Goal: Task Accomplishment & Management: Use online tool/utility

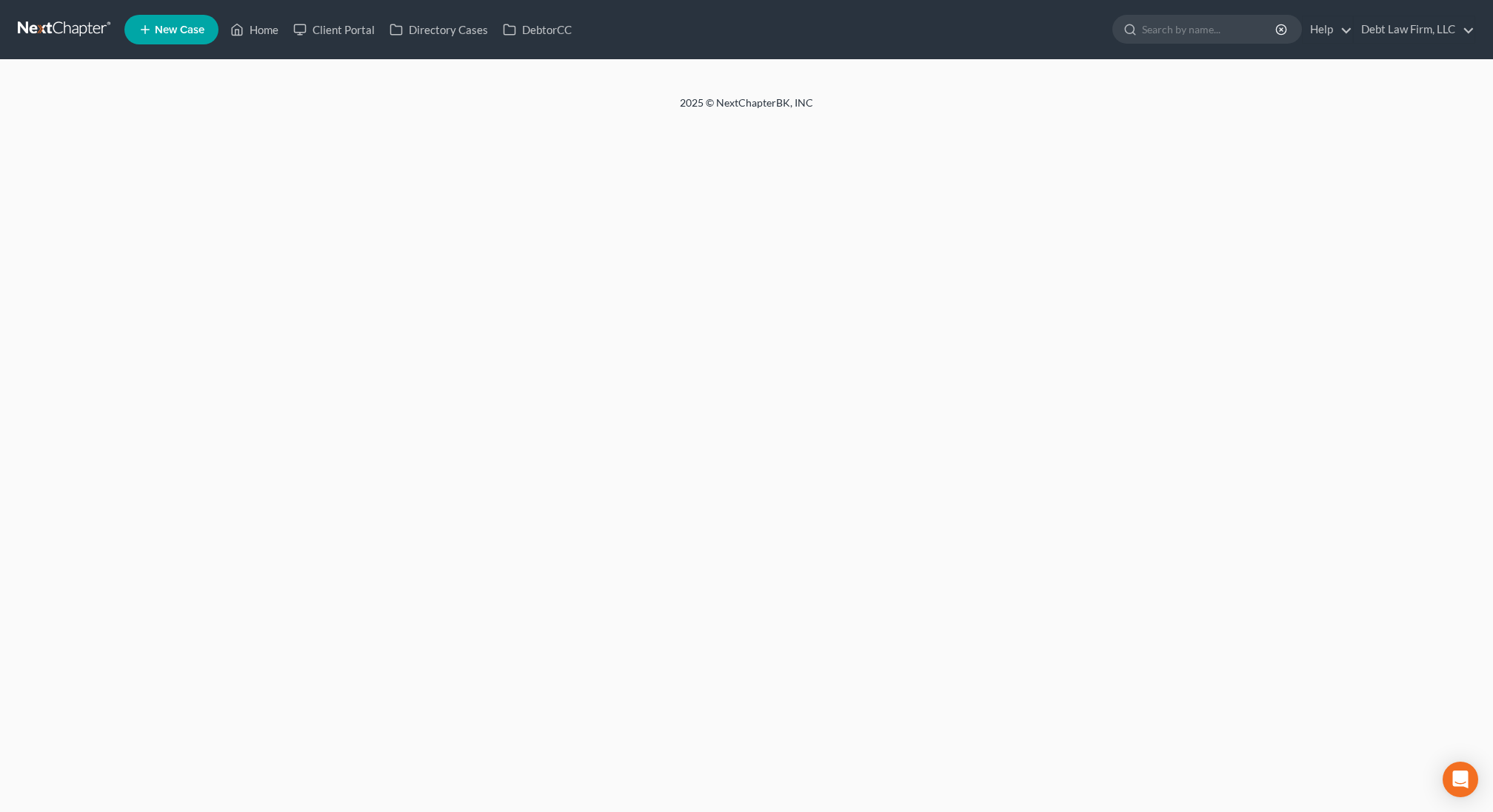
select select "3"
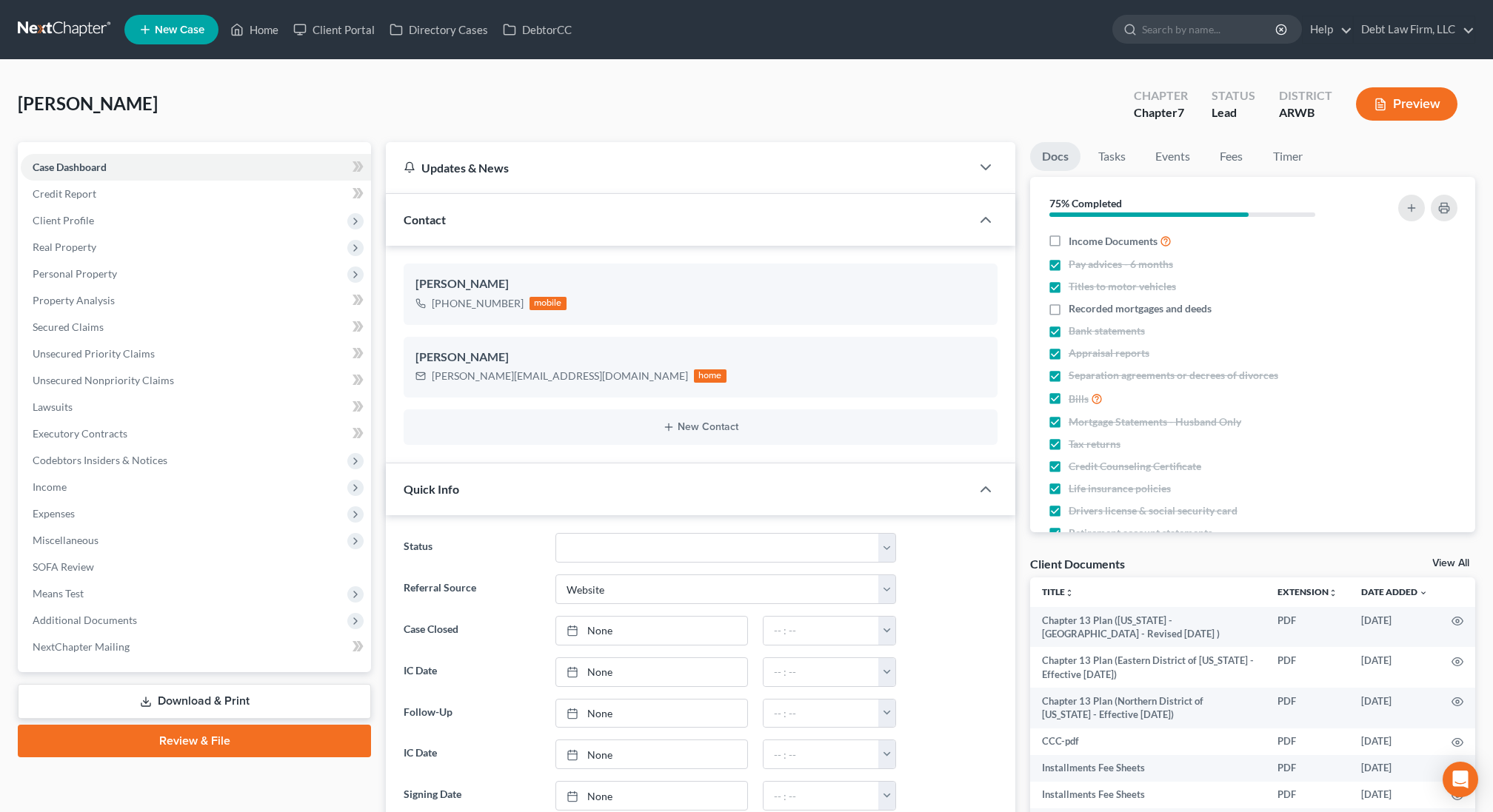
scroll to position [537, 0]
click at [95, 210] on span "Client Profile" at bounding box center [195, 220] width 350 height 27
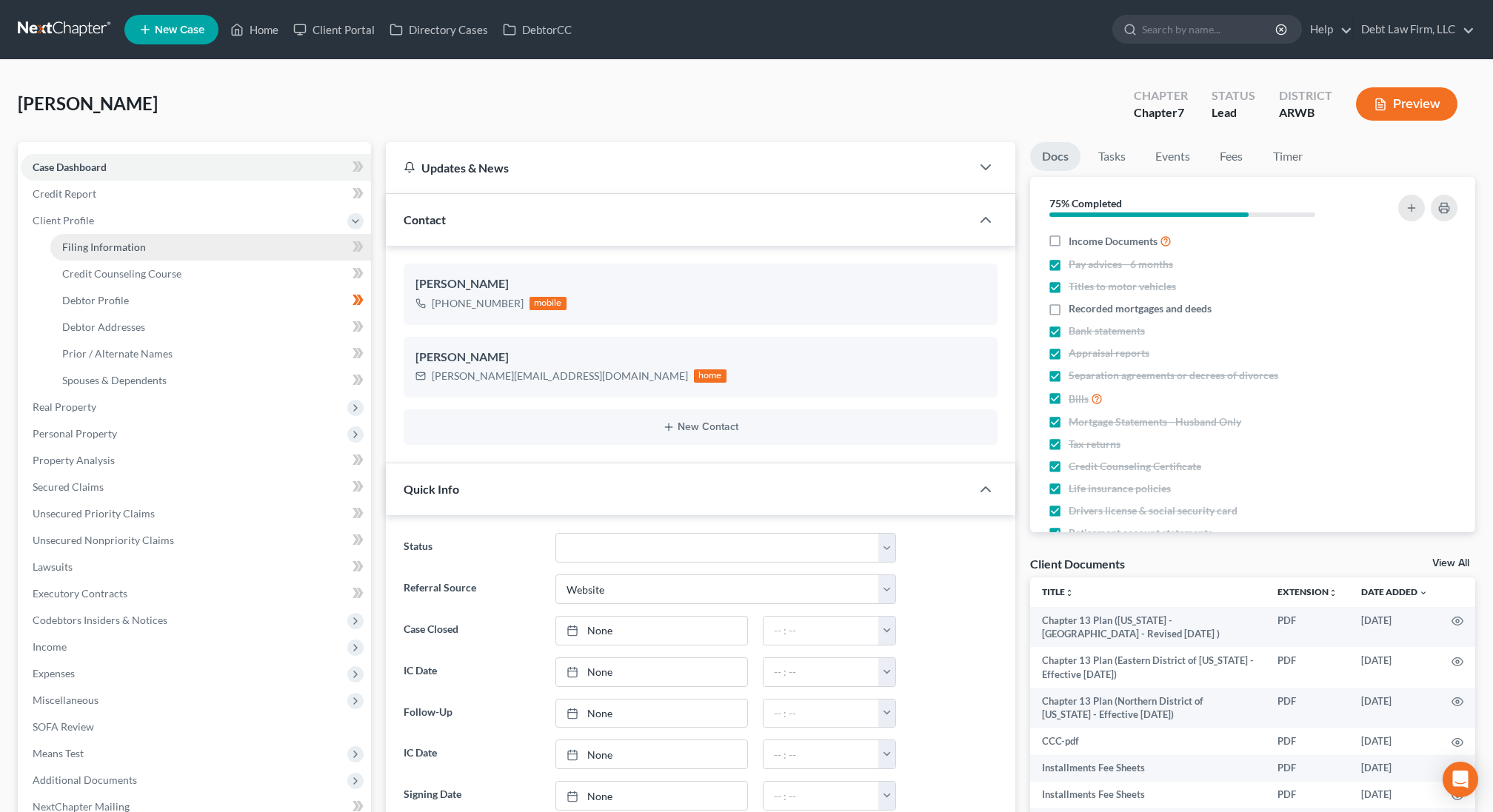
click at [105, 238] on link "Filing Information" at bounding box center [210, 247] width 320 height 27
select select "1"
select select "0"
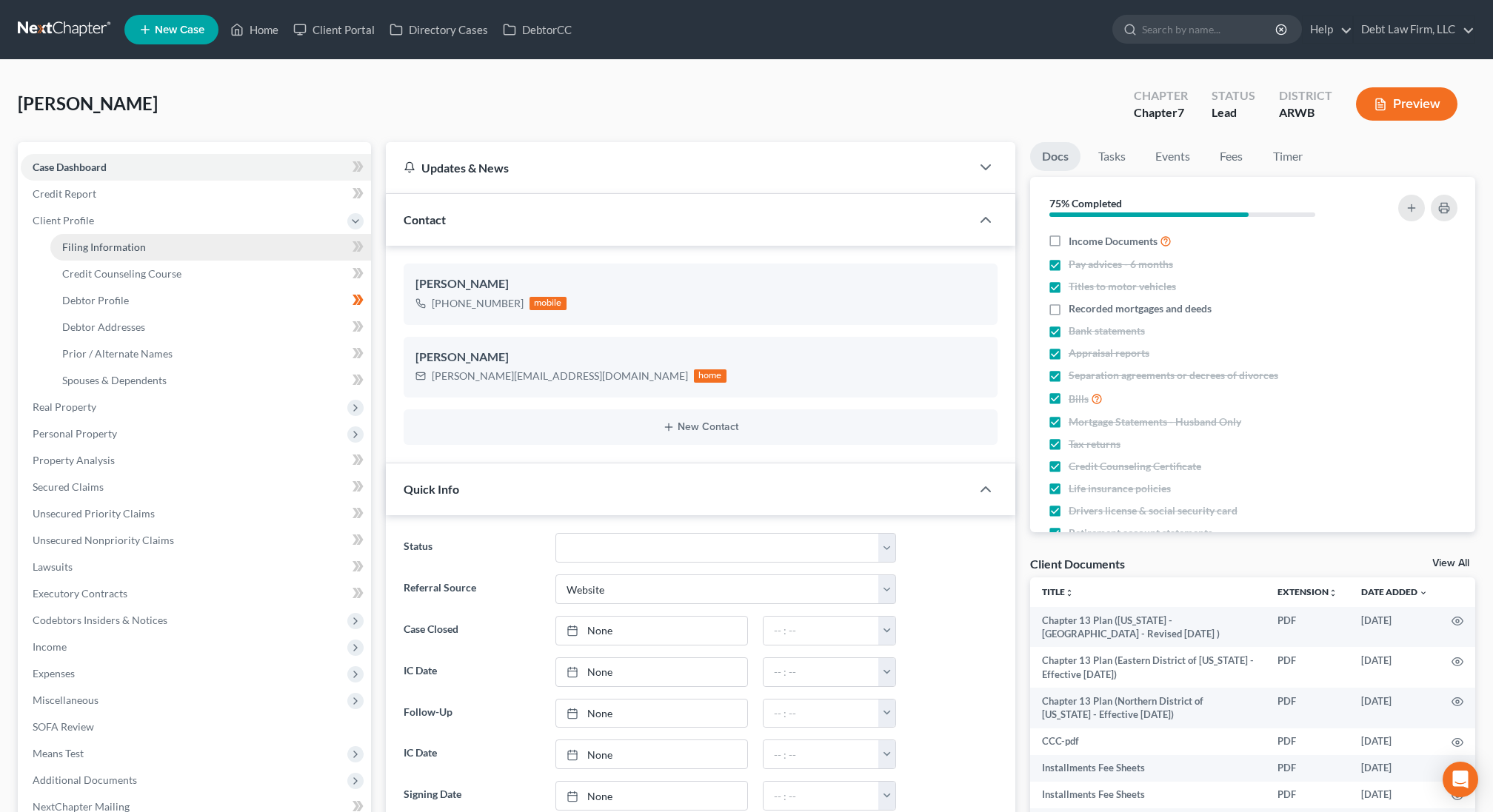
select select "50"
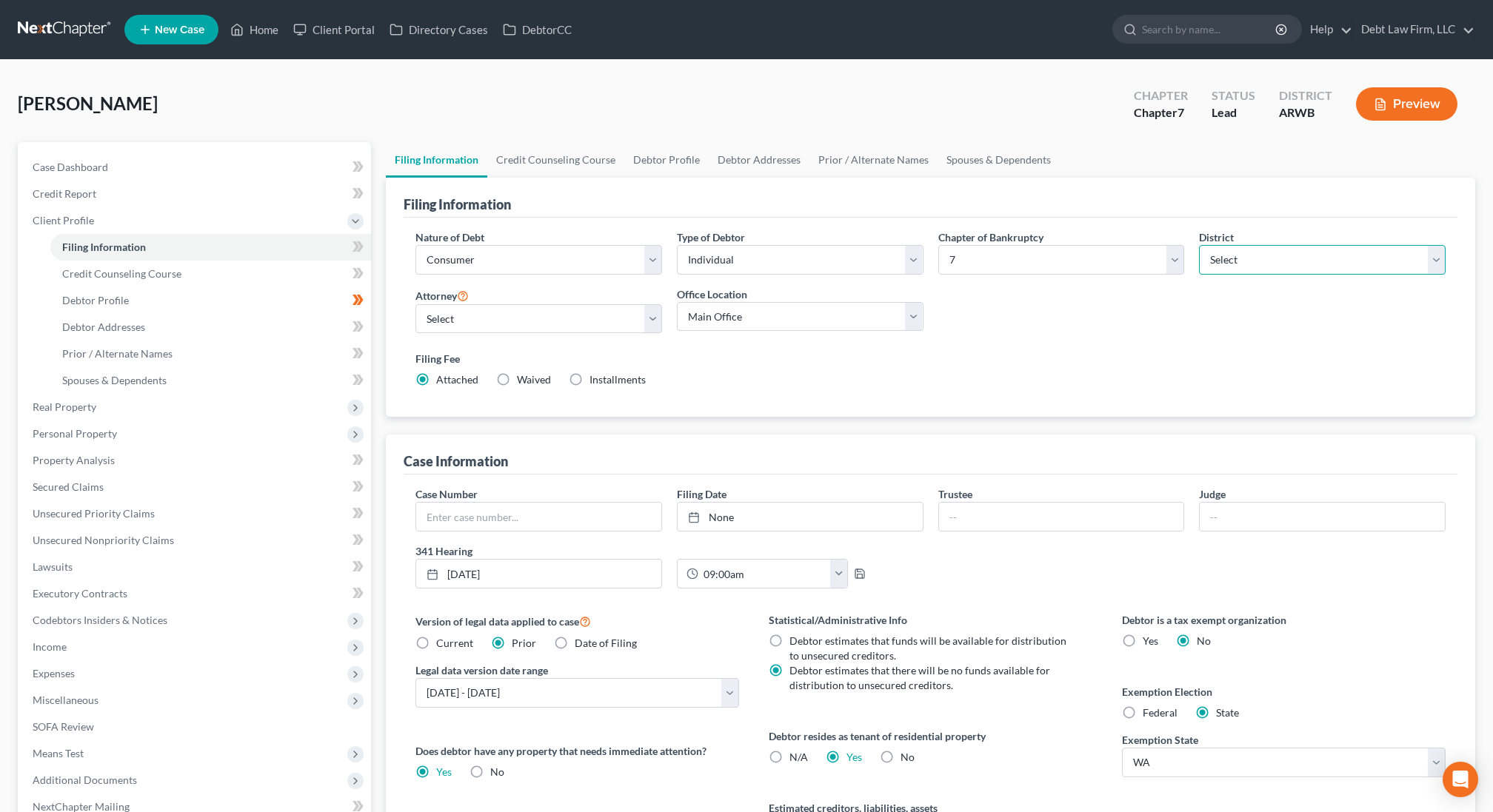
click at [1241, 255] on select "Select Alabama - Middle Alabama - Northern Alabama - Southern Alaska Arizona Ar…" at bounding box center [1322, 260] width 246 height 30
select select "10"
click at [1199, 245] on select "Select Alabama - Middle Alabama - Northern Alabama - Southern Alaska Arizona Ar…" at bounding box center [1322, 260] width 246 height 30
click at [975, 271] on select "Select 7 11 12 13" at bounding box center [1061, 260] width 246 height 30
select select "3"
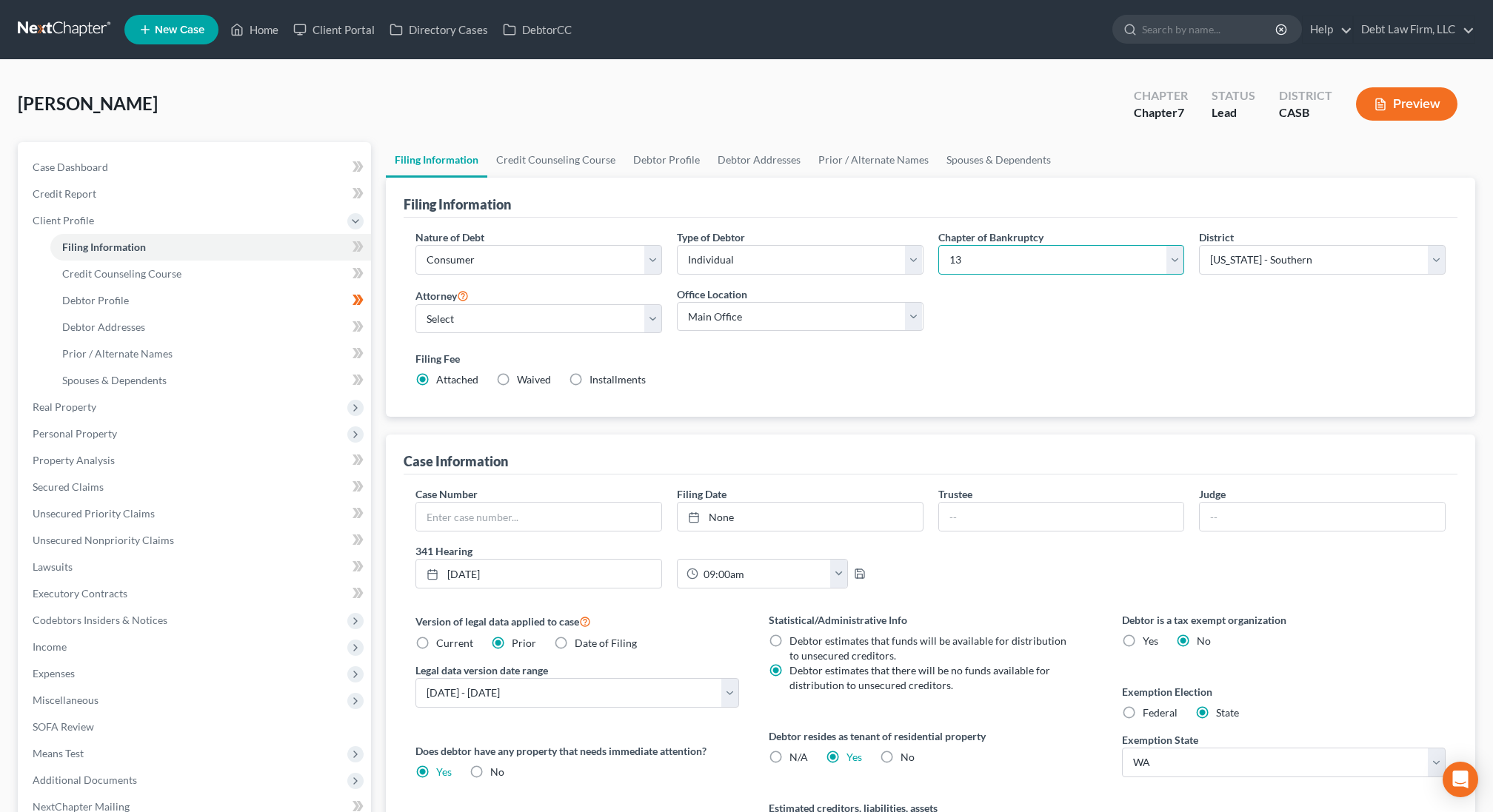
click at [938, 245] on select "Select 7 11 12 13" at bounding box center [1061, 260] width 246 height 30
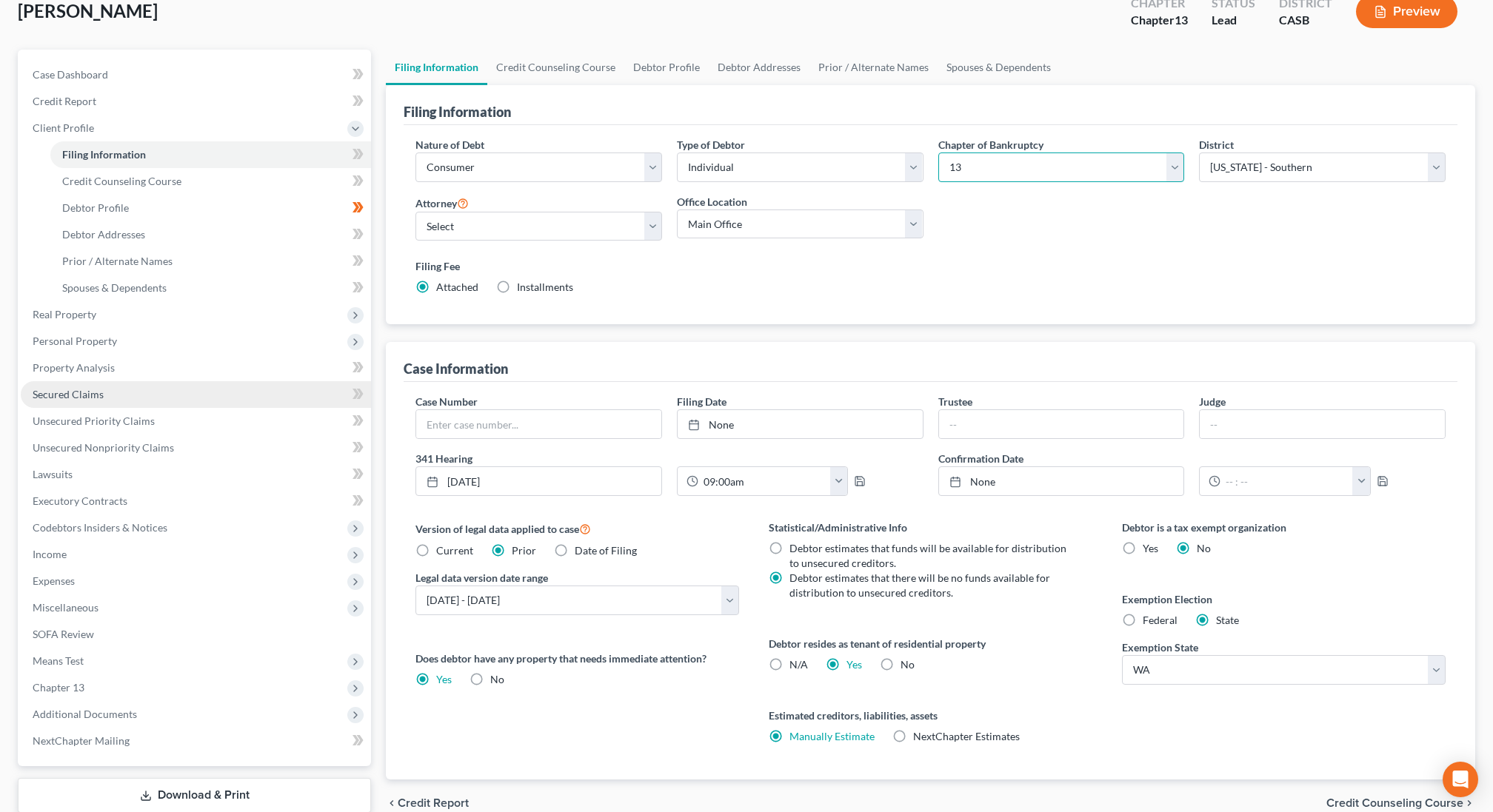
scroll to position [186, 0]
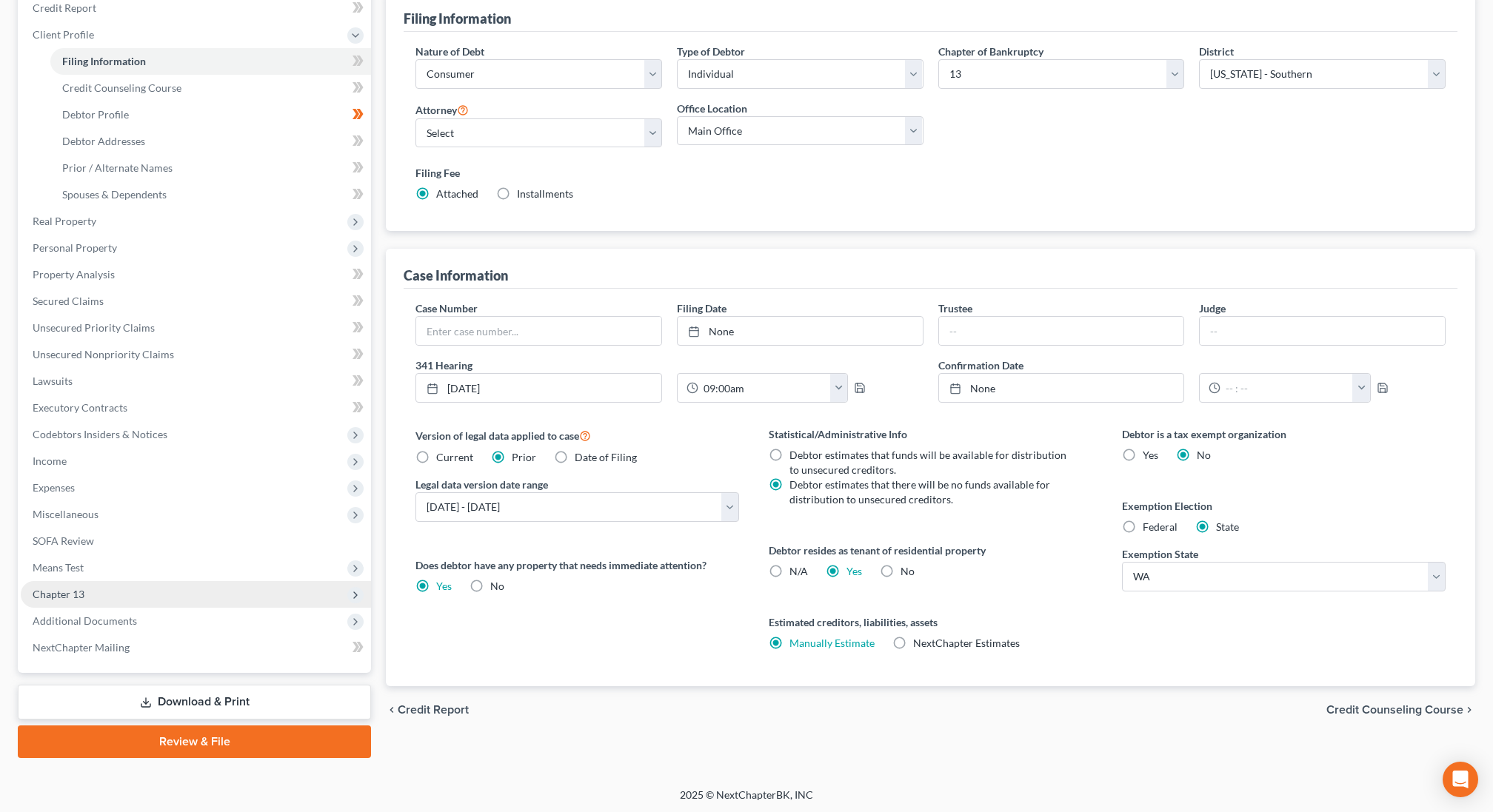
click at [133, 592] on span "Chapter 13" at bounding box center [195, 595] width 350 height 27
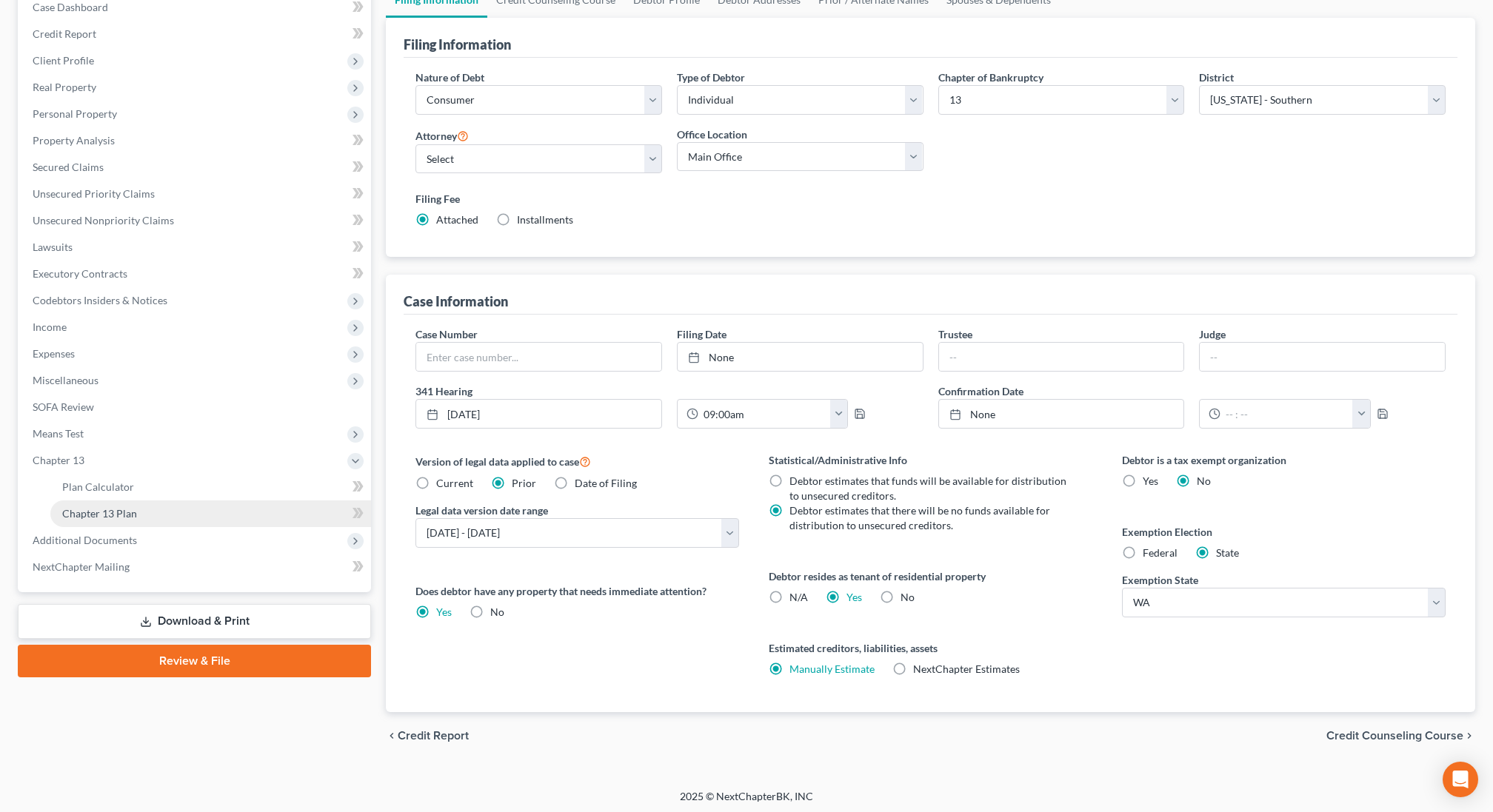
click at [153, 512] on link "Chapter 13 Plan" at bounding box center [210, 514] width 320 height 27
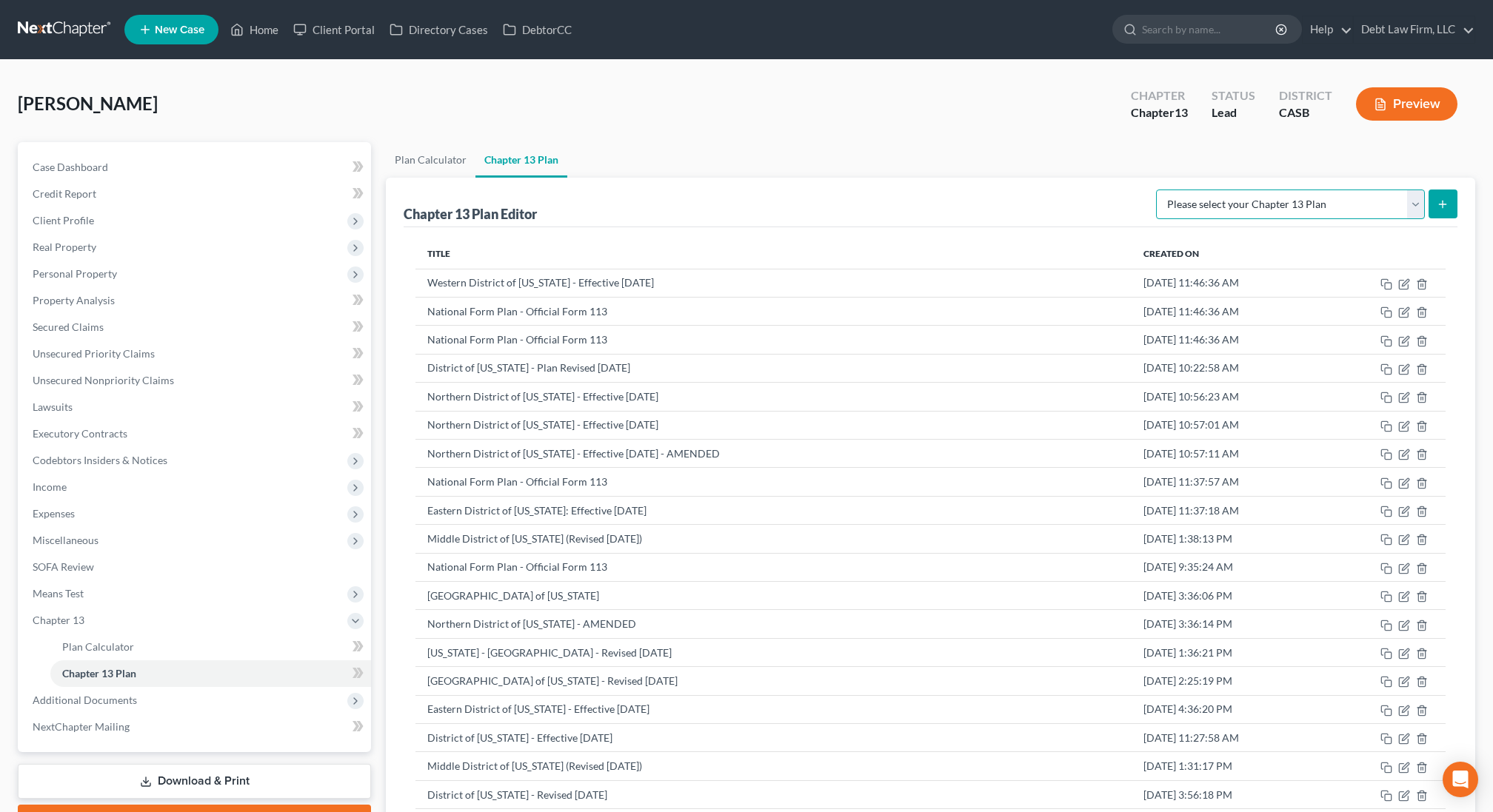
click at [1299, 194] on select "Please select your Chapter 13 Plan National Form Plan - Official Form 113 South…" at bounding box center [1291, 205] width 269 height 30
click at [1156, 190] on select "Please select your Chapter 13 Plan National Form Plan - Official Form 113 South…" at bounding box center [1291, 205] width 269 height 30
click at [1275, 201] on select "Please select your Chapter 13 Plan National Form Plan - Official Form 113 South…" at bounding box center [1291, 205] width 269 height 30
select select "1"
click at [1156, 190] on select "Please select your Chapter 13 Plan National Form Plan - Official Form 113 South…" at bounding box center [1291, 205] width 269 height 30
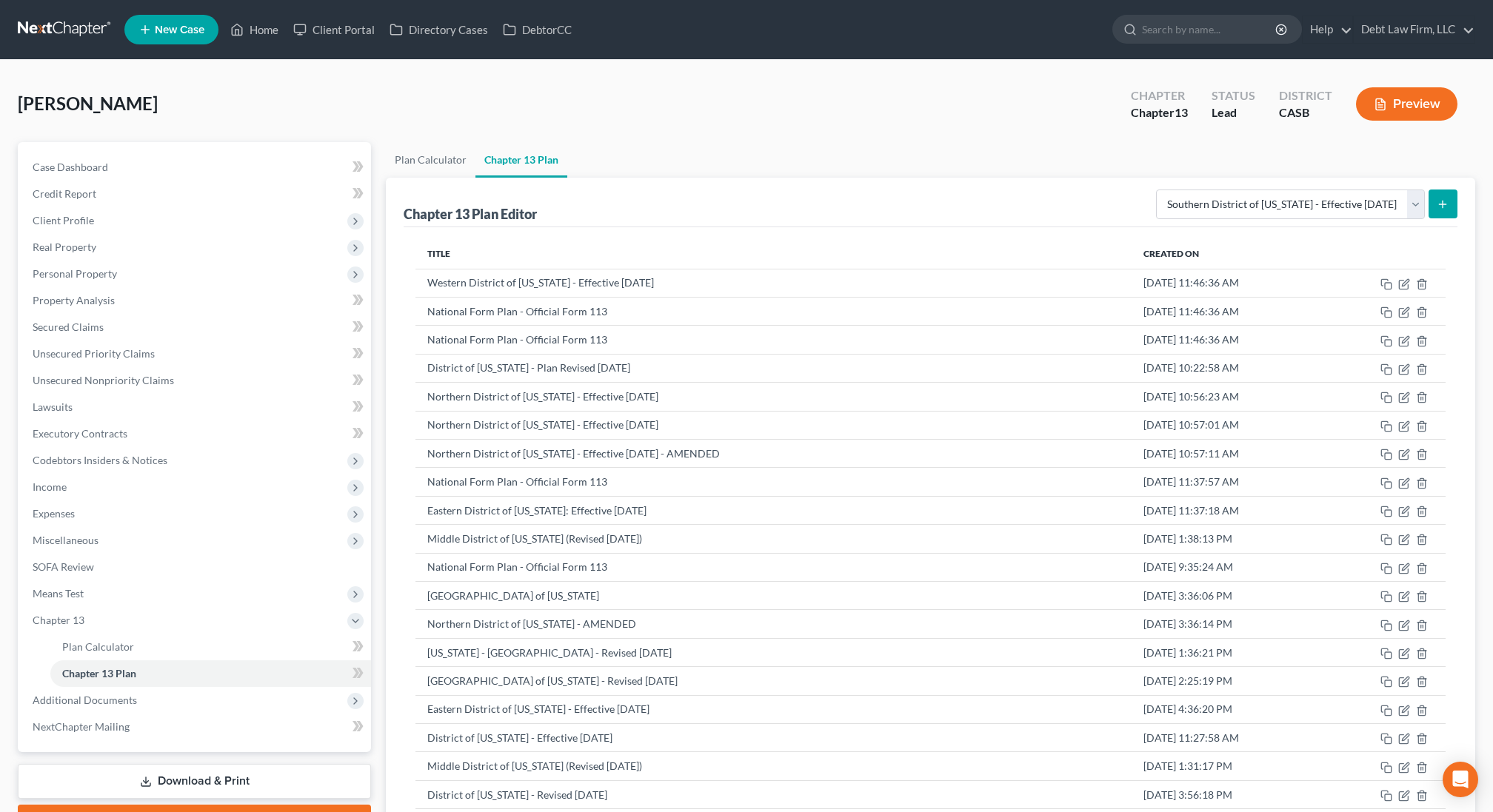
click at [1438, 205] on icon "submit" at bounding box center [1443, 204] width 12 height 12
click at [1240, 205] on select "Please select your Chapter 13 Plan National Form Plan - Official Form 113 South…" at bounding box center [1291, 205] width 269 height 30
select select "1"
click at [1156, 190] on select "Please select your Chapter 13 Plan National Form Plan - Official Form 113 South…" at bounding box center [1291, 205] width 269 height 30
click at [1452, 201] on button "submit" at bounding box center [1443, 204] width 29 height 29
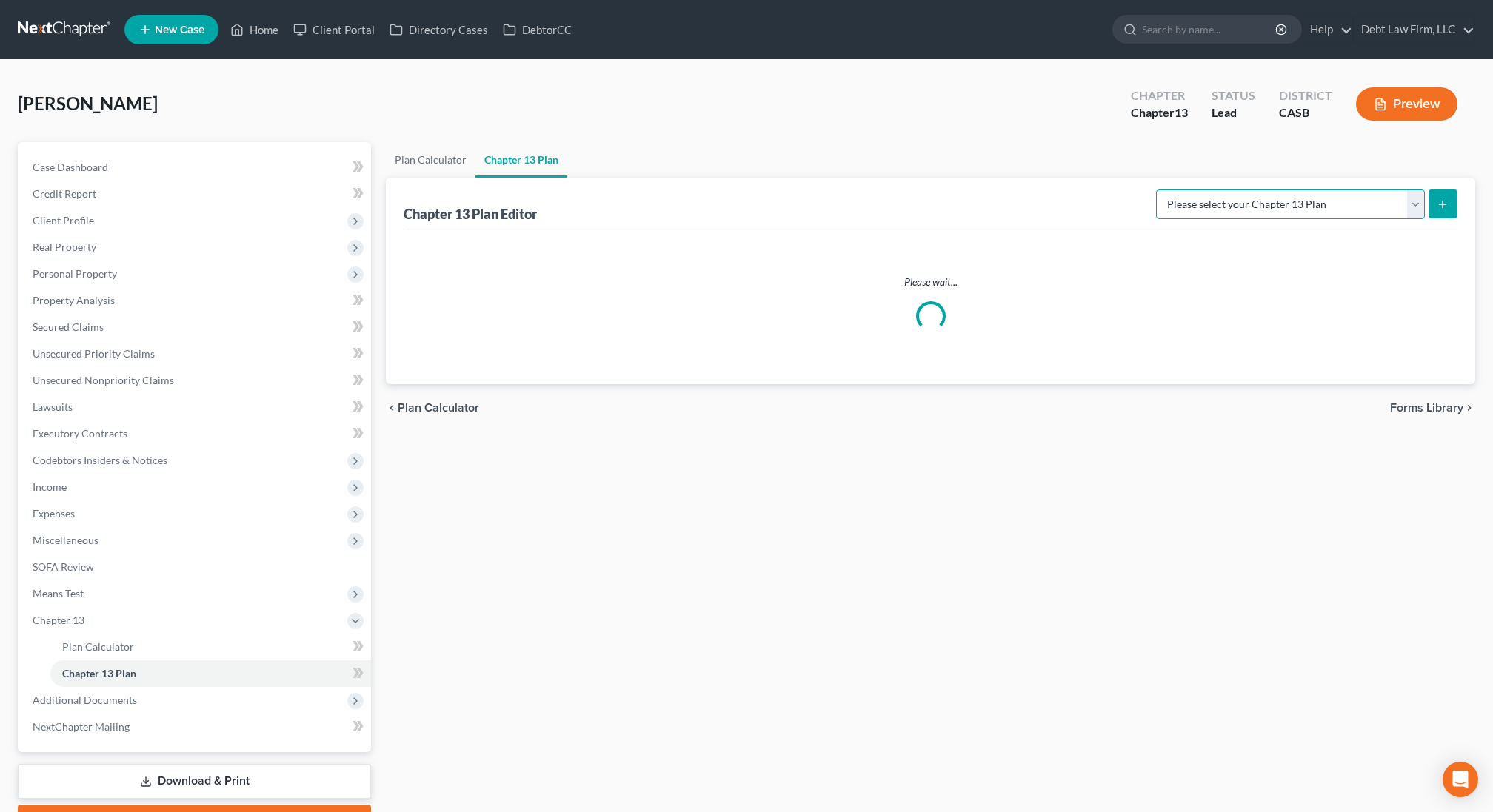
click at [1226, 207] on select "Please select your Chapter 13 Plan National Form Plan - Official Form 113 South…" at bounding box center [1291, 205] width 269 height 30
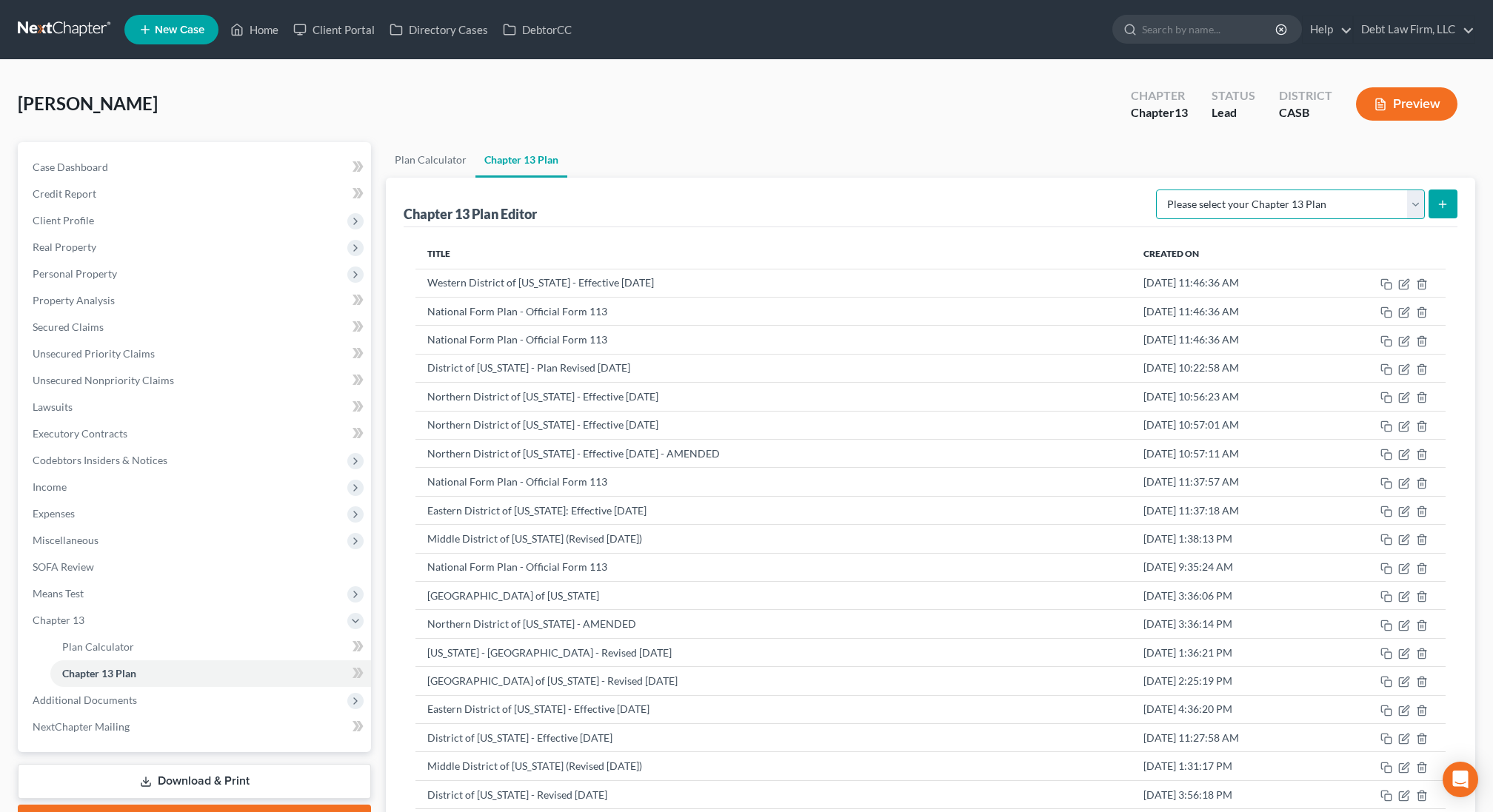
select select "2"
click at [1156, 190] on select "Please select your Chapter 13 Plan National Form Plan - Official Form 113 South…" at bounding box center [1291, 205] width 269 height 30
click at [1432, 204] on button "submit" at bounding box center [1443, 204] width 29 height 29
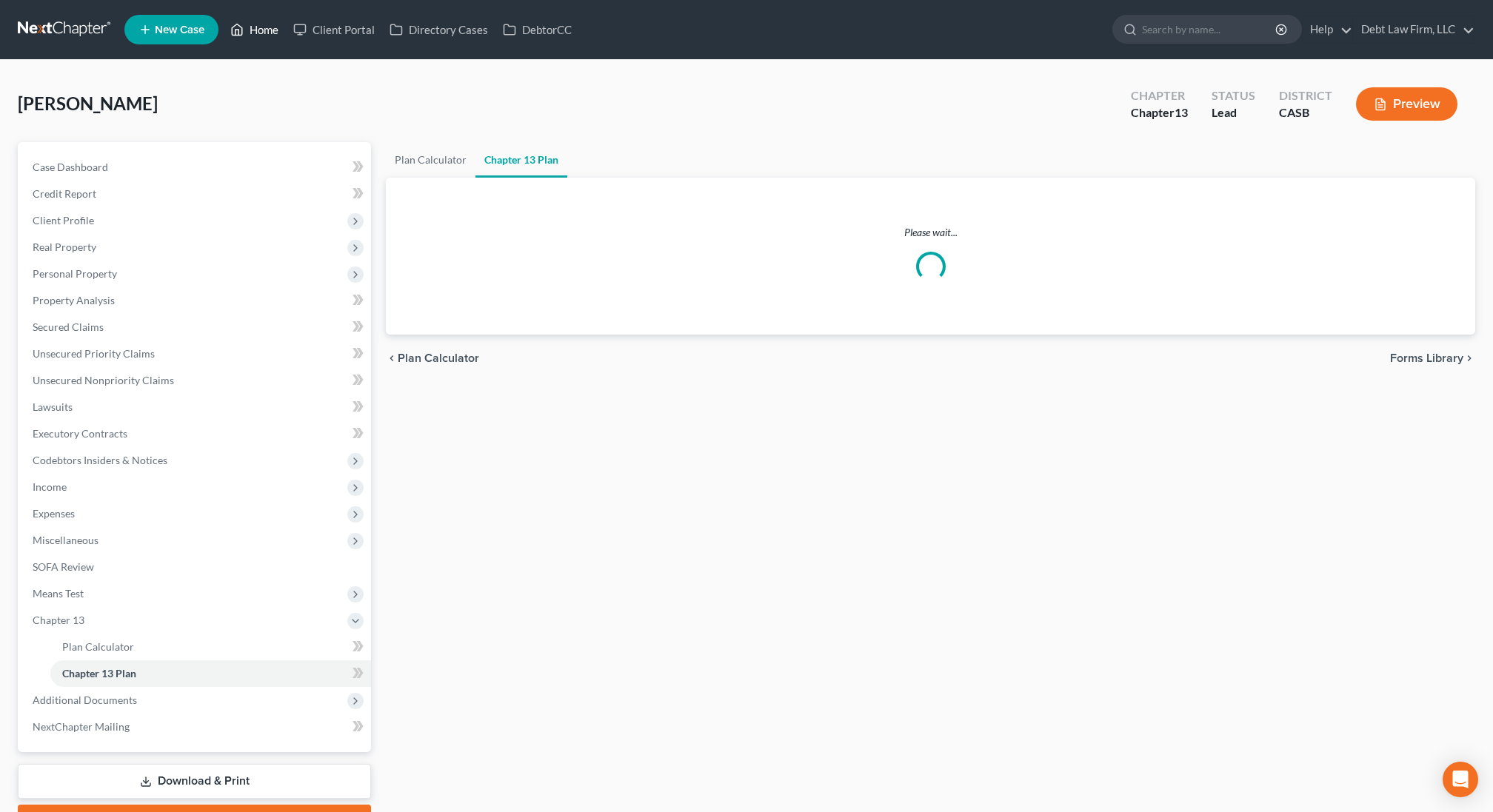
click at [248, 29] on link "Home" at bounding box center [254, 30] width 63 height 27
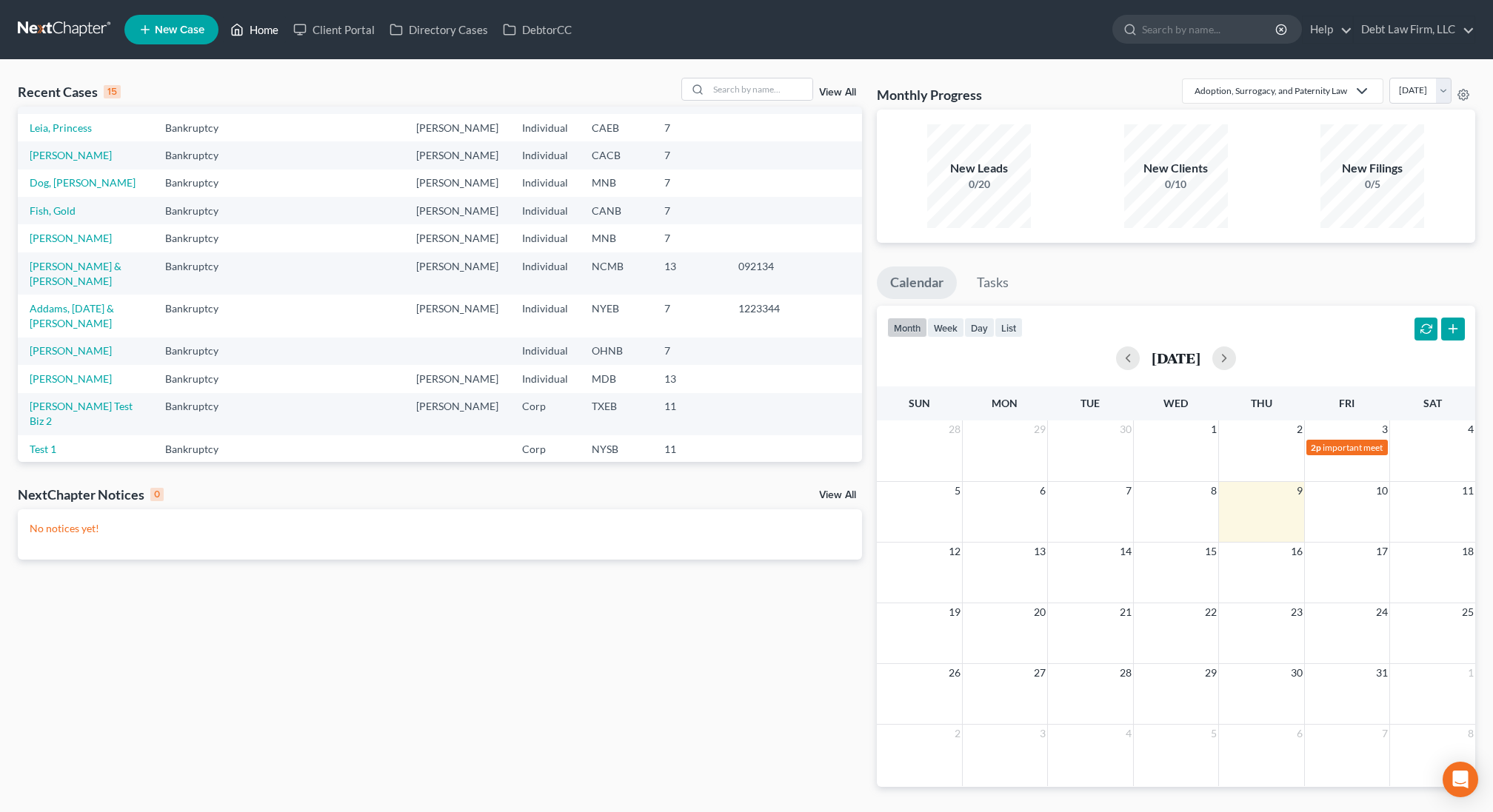
scroll to position [62, 0]
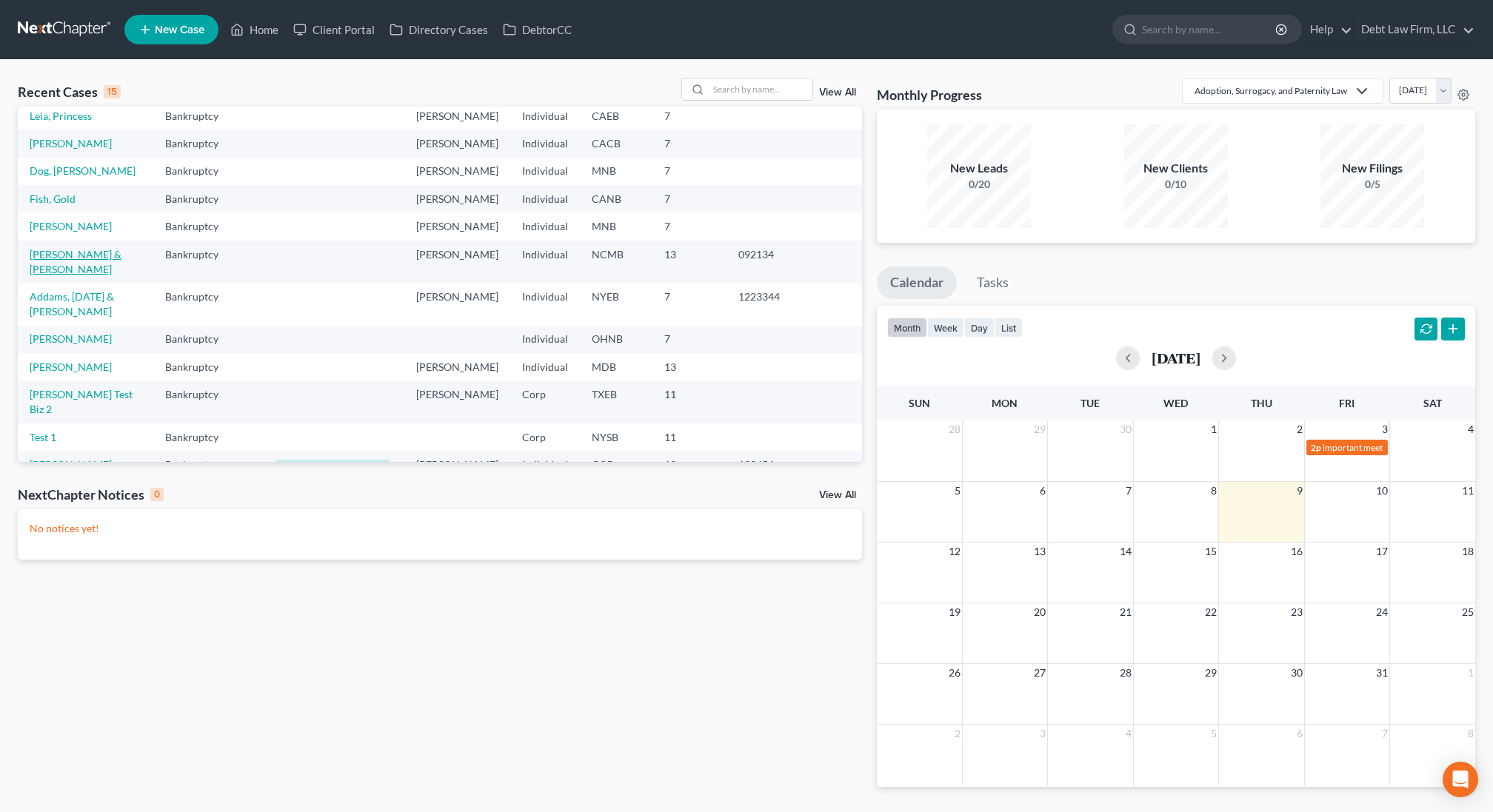
click at [73, 275] on link "Myers, Michael & Curtis, Jamie" at bounding box center [76, 261] width 92 height 28
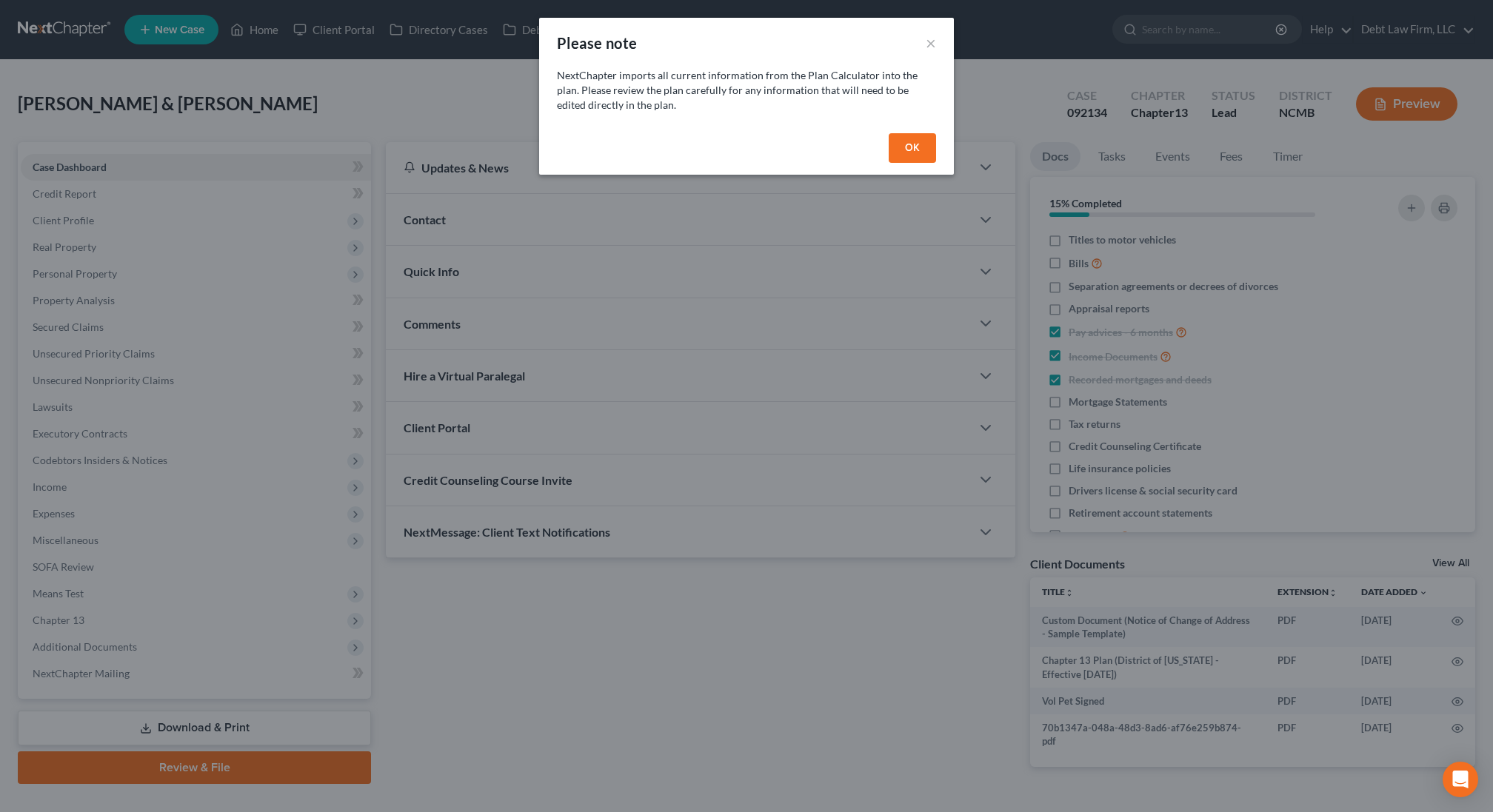
click at [889, 148] on button "OK" at bounding box center [912, 148] width 47 height 30
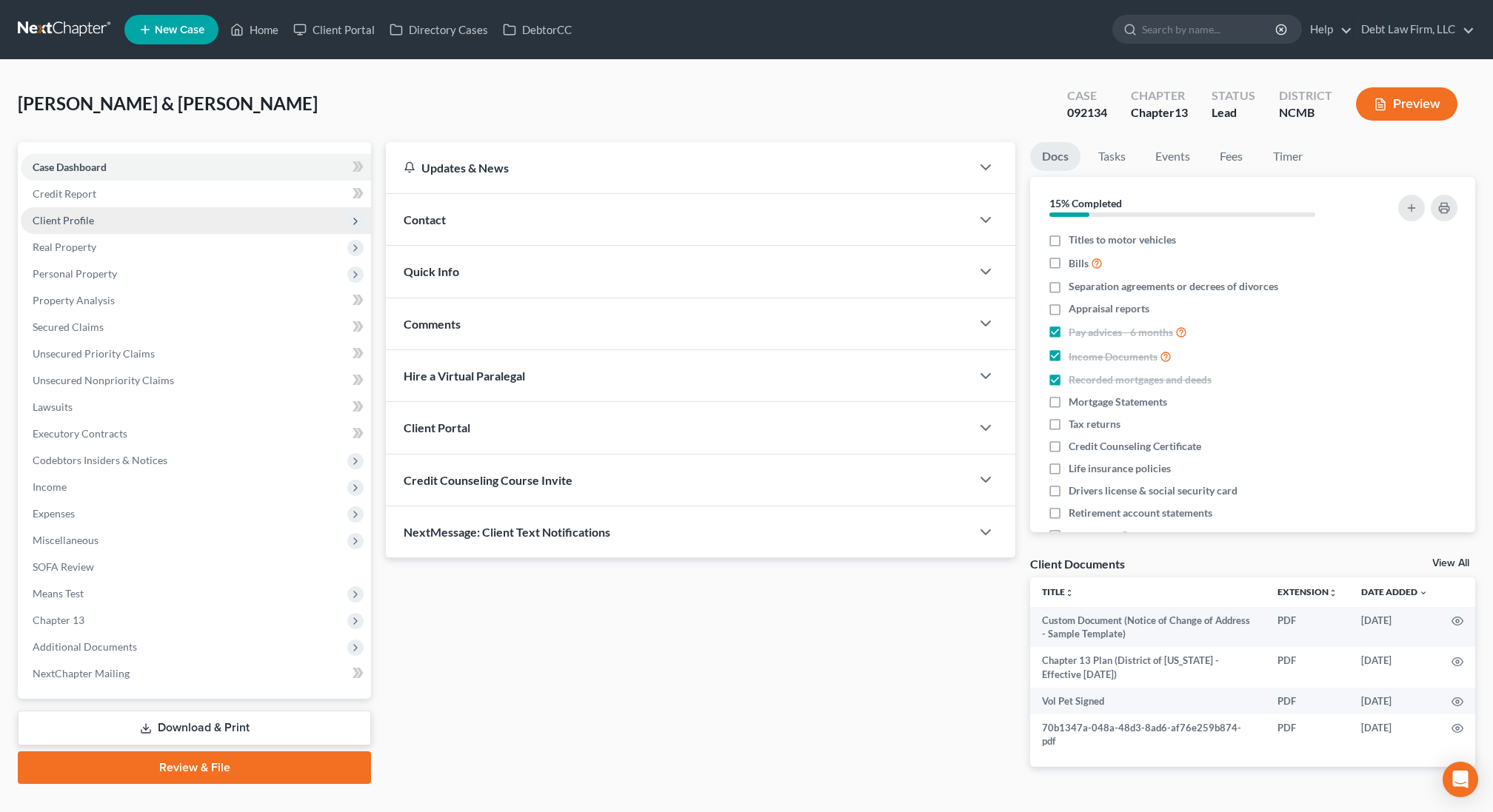
click at [103, 228] on span "Client Profile" at bounding box center [195, 220] width 350 height 27
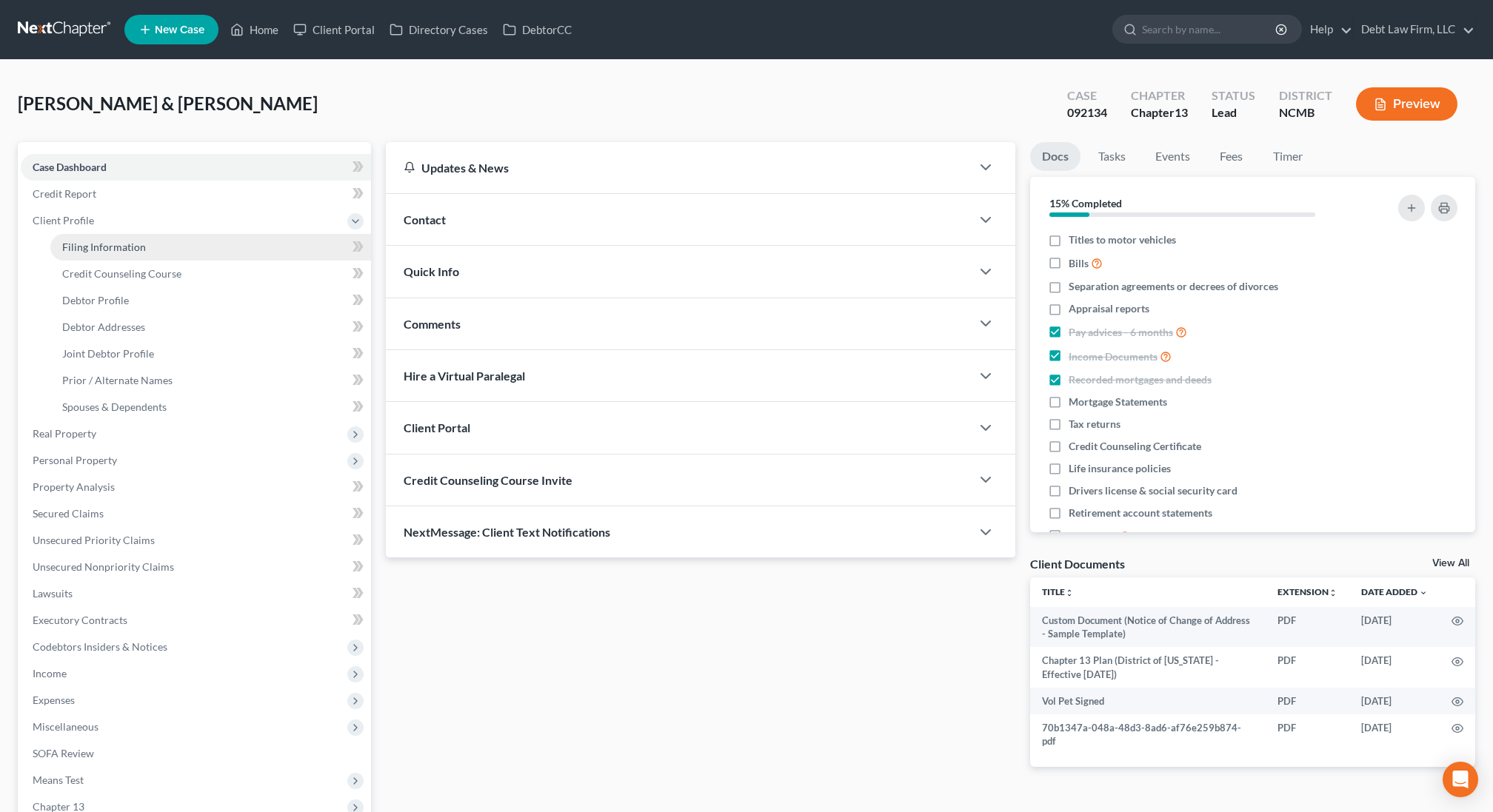
click at [103, 252] on span "Filing Information" at bounding box center [104, 247] width 83 height 13
select select "1"
select select "3"
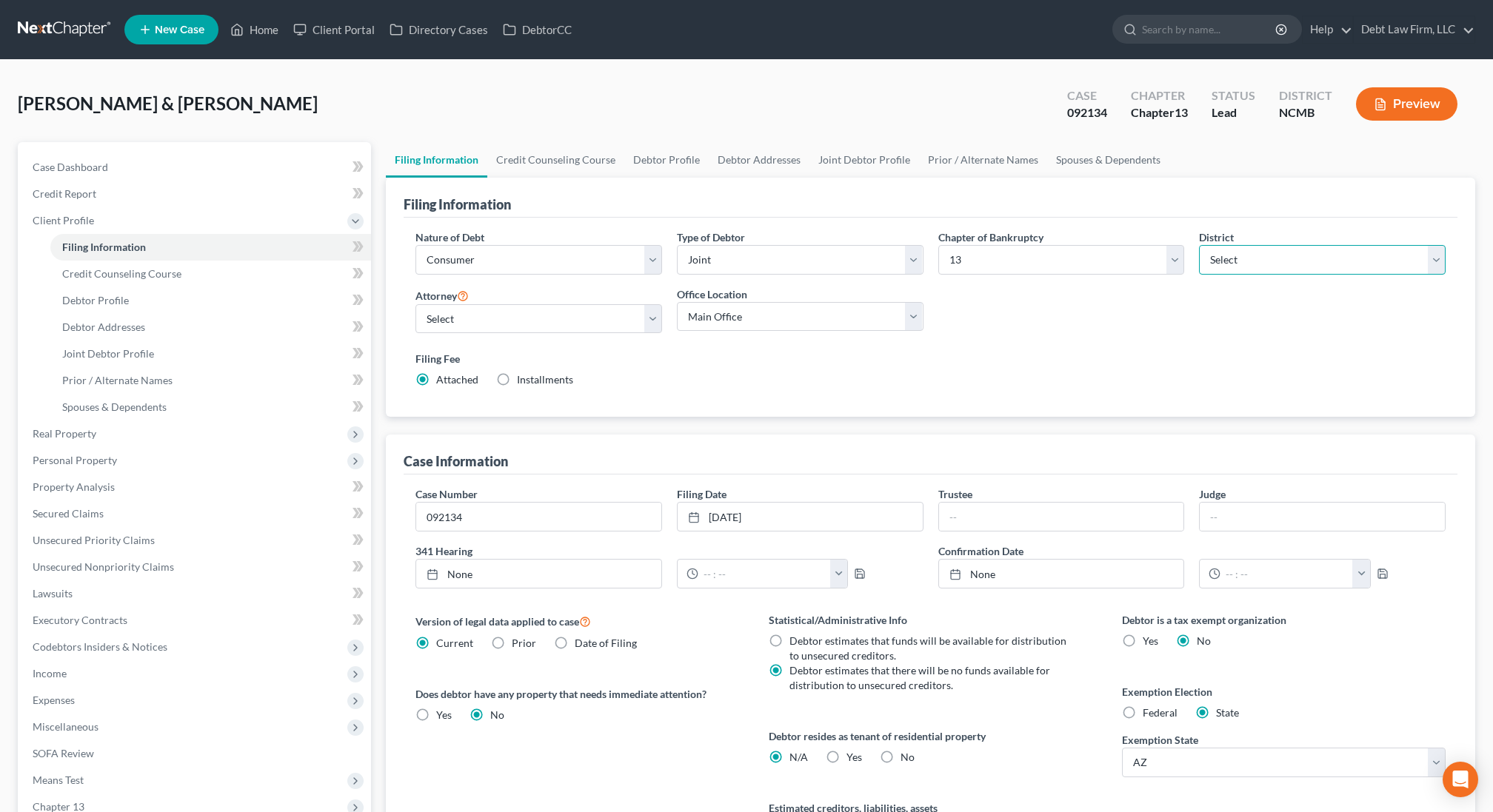
click at [1288, 258] on select "Select Alabama - Middle Alabama - Northern Alabama - Southern Alaska Arizona Ar…" at bounding box center [1322, 260] width 246 height 30
select select "10"
click at [1199, 245] on select "Select Alabama - Middle Alabama - Northern Alabama - Southern Alaska Arizona Ar…" at bounding box center [1322, 260] width 246 height 30
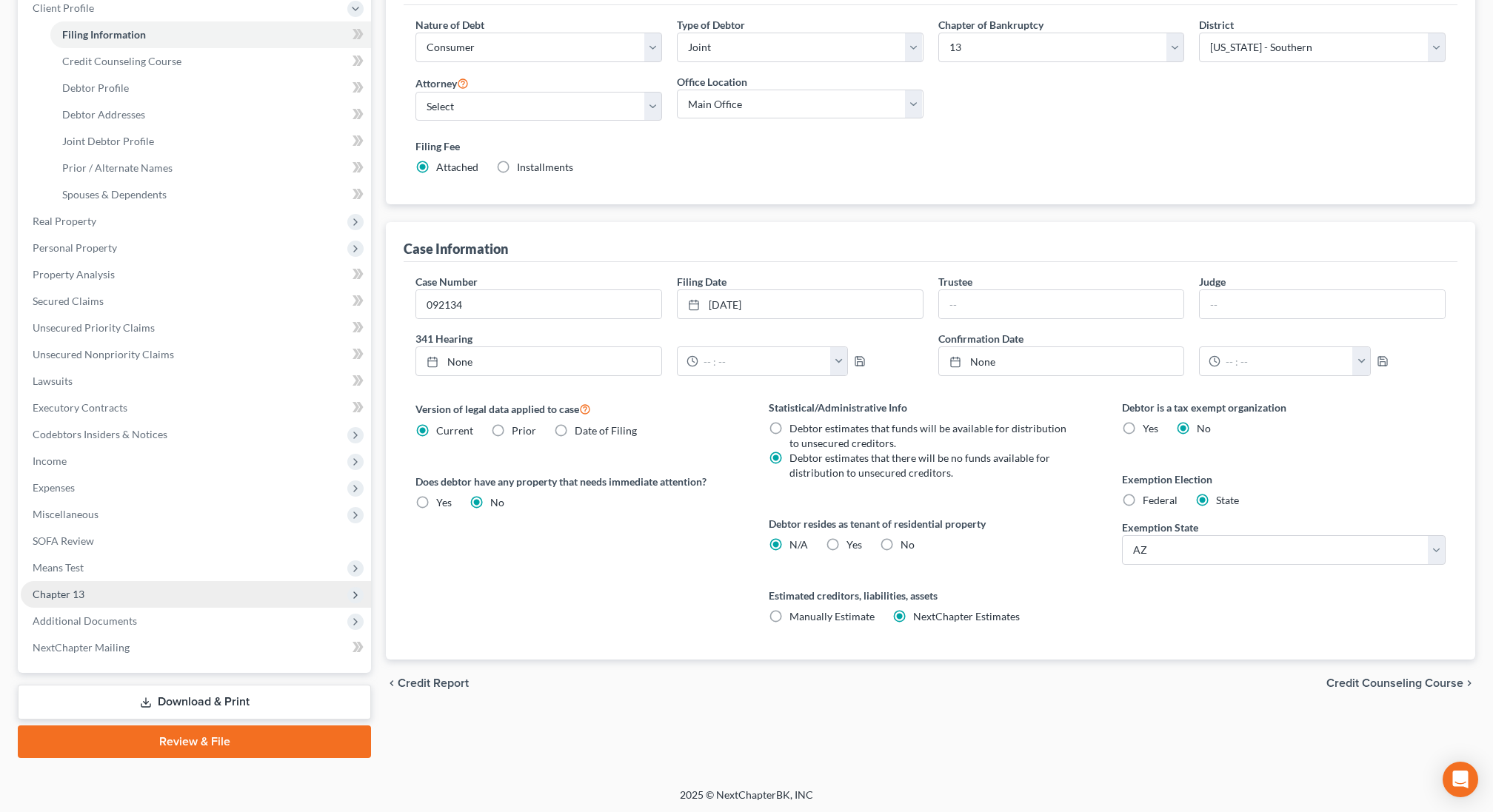
click at [120, 590] on span "Chapter 13" at bounding box center [195, 595] width 350 height 27
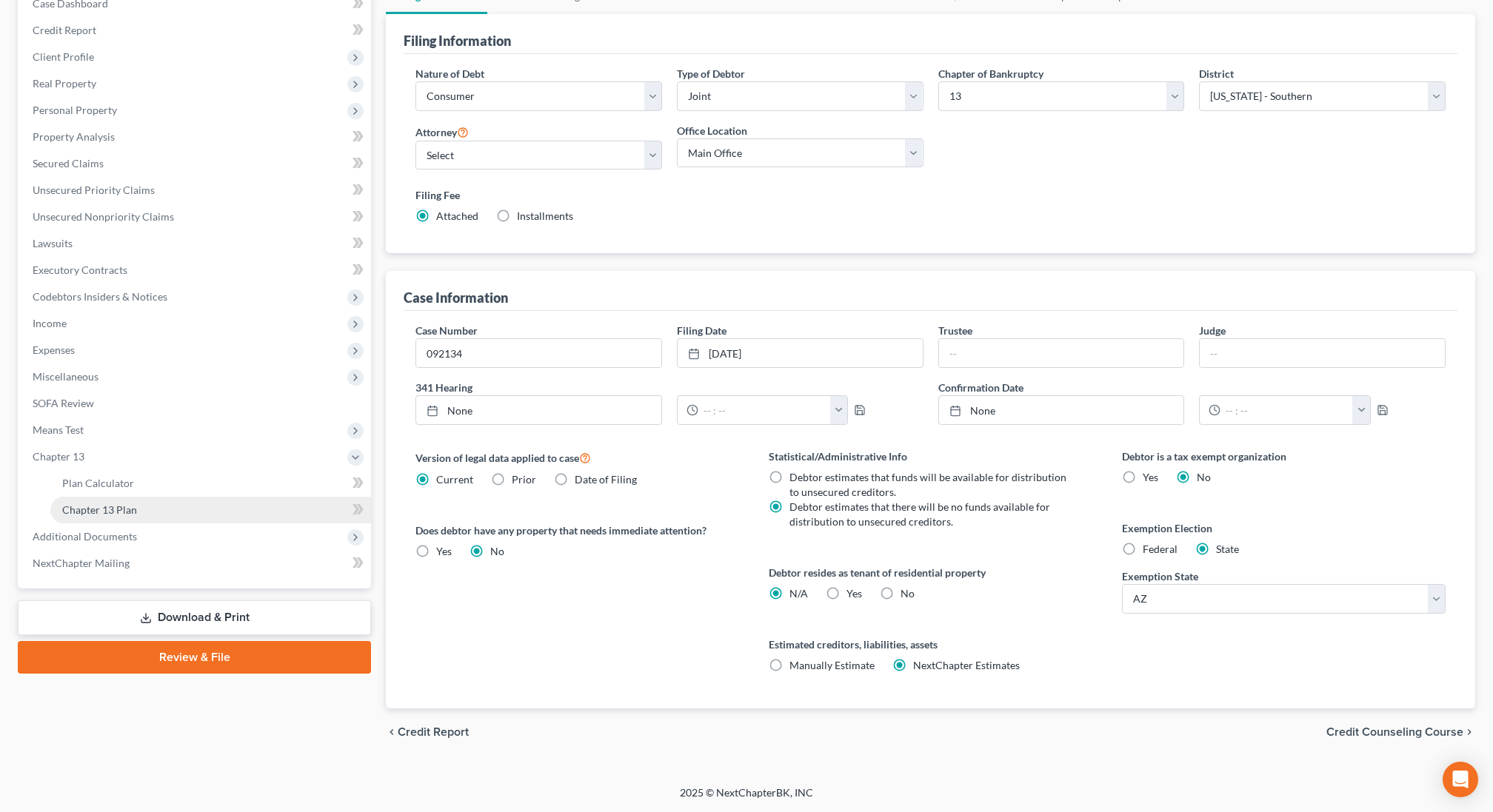
scroll to position [160, 0]
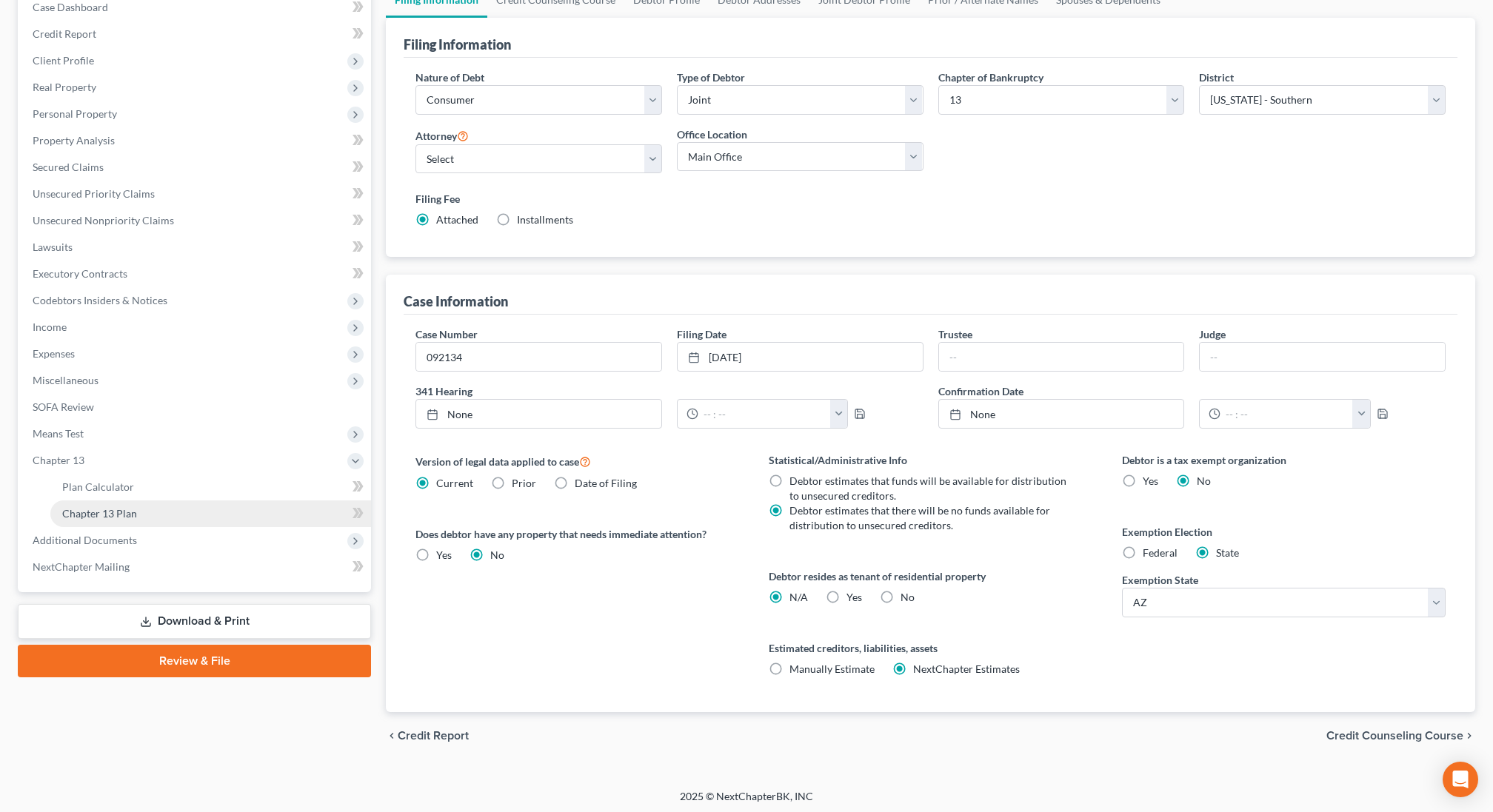
click at [124, 513] on span "Chapter 13 Plan" at bounding box center [99, 514] width 75 height 13
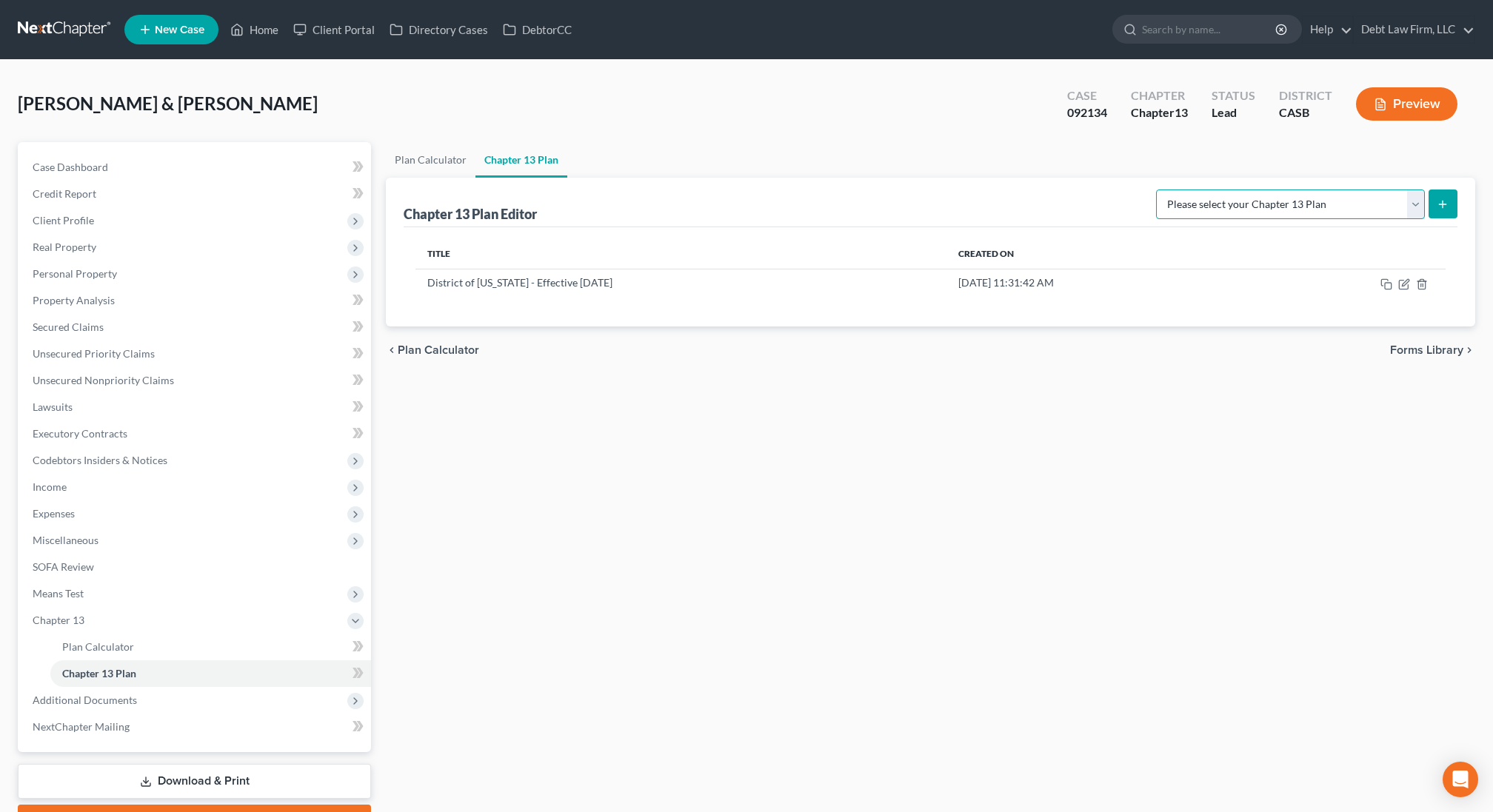
click at [1345, 194] on select "Please select your Chapter 13 Plan National Form Plan - Official Form 113 South…" at bounding box center [1291, 205] width 269 height 30
select select "1"
click at [1156, 190] on select "Please select your Chapter 13 Plan National Form Plan - Official Form 113 South…" at bounding box center [1291, 205] width 269 height 30
click at [1438, 202] on icon "submit" at bounding box center [1443, 204] width 12 height 12
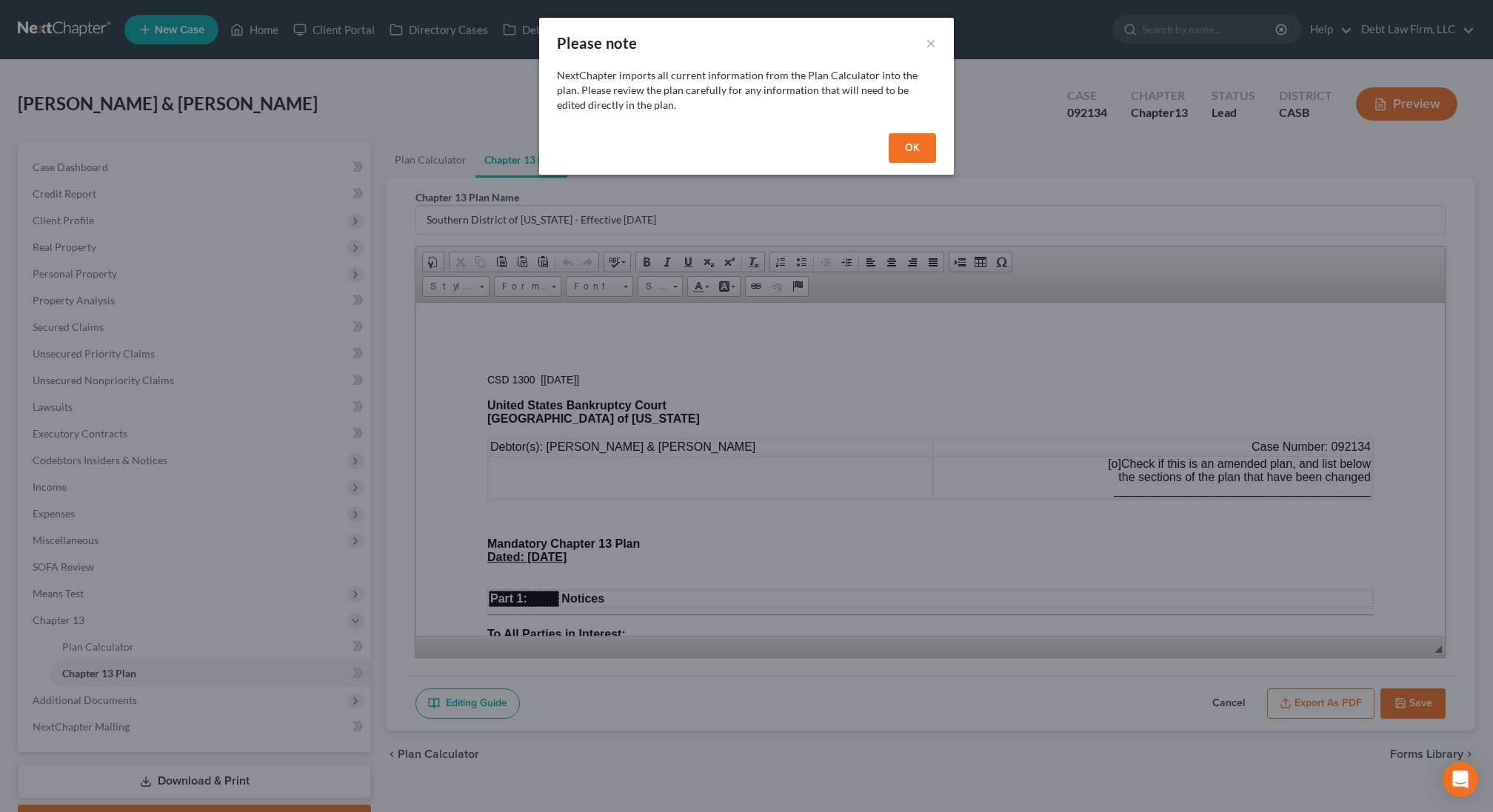
click at [913, 142] on button "OK" at bounding box center [912, 148] width 47 height 30
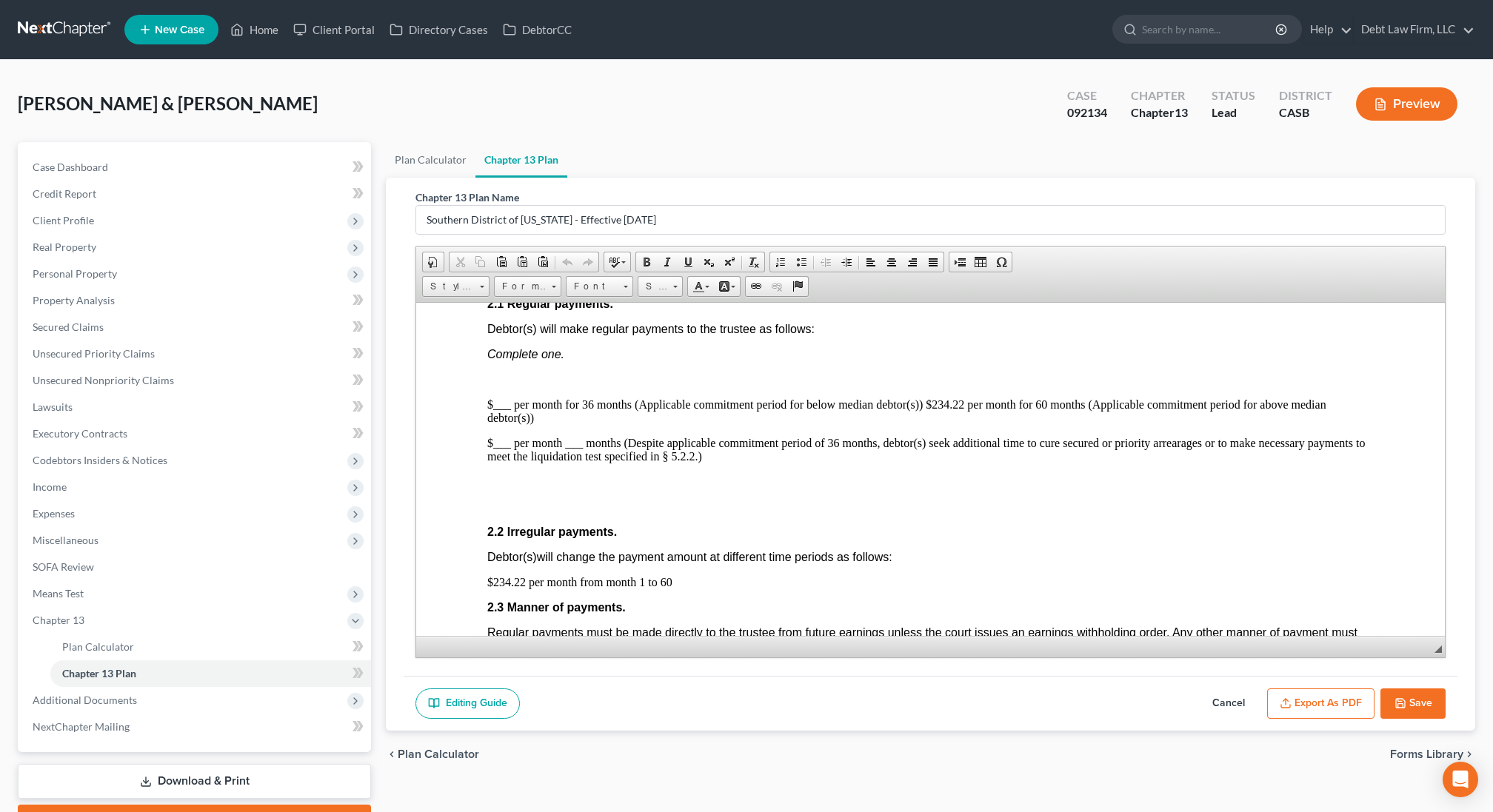
scroll to position [900, 0]
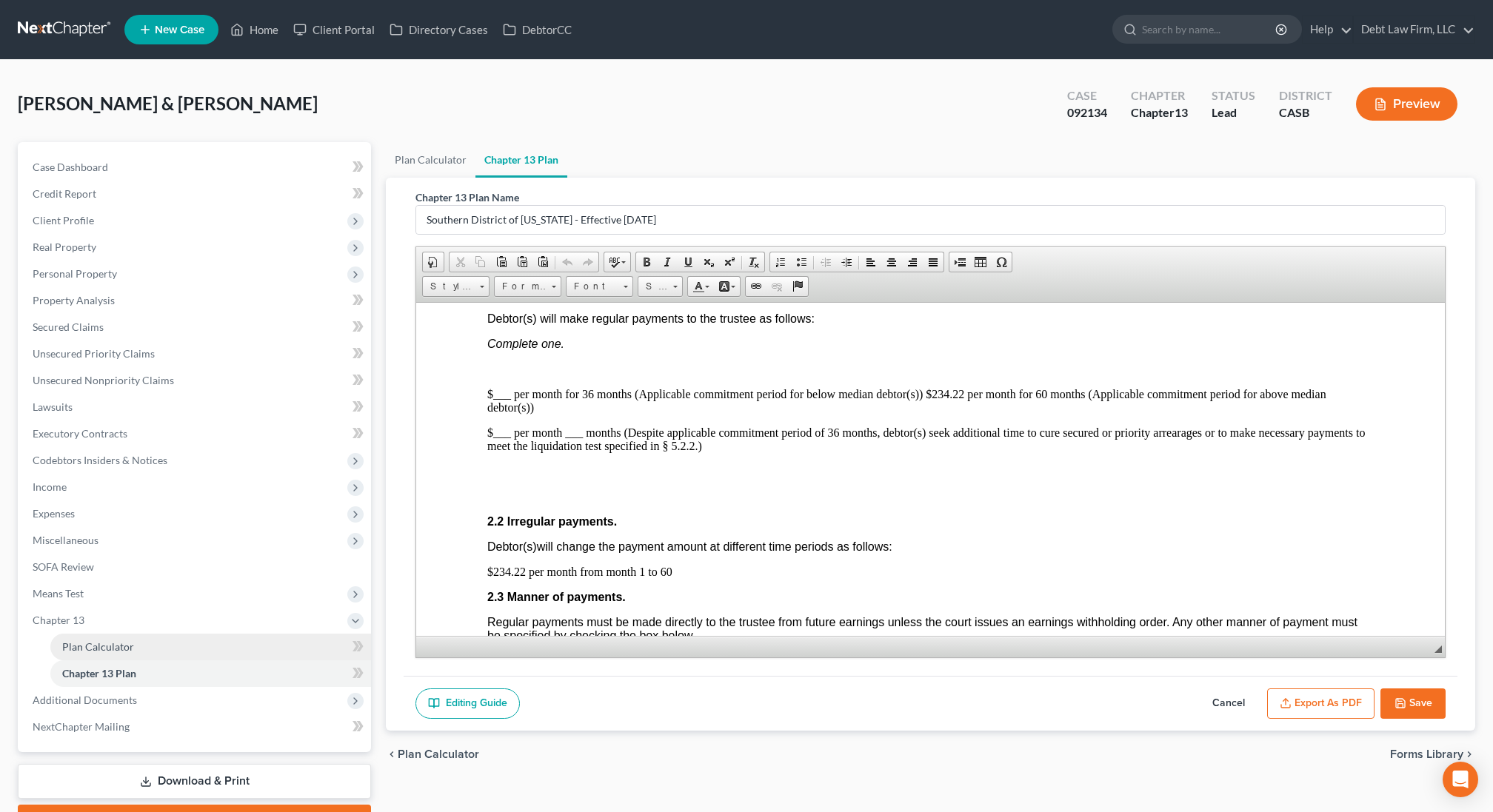
click at [109, 638] on link "Plan Calculator" at bounding box center [210, 648] width 320 height 27
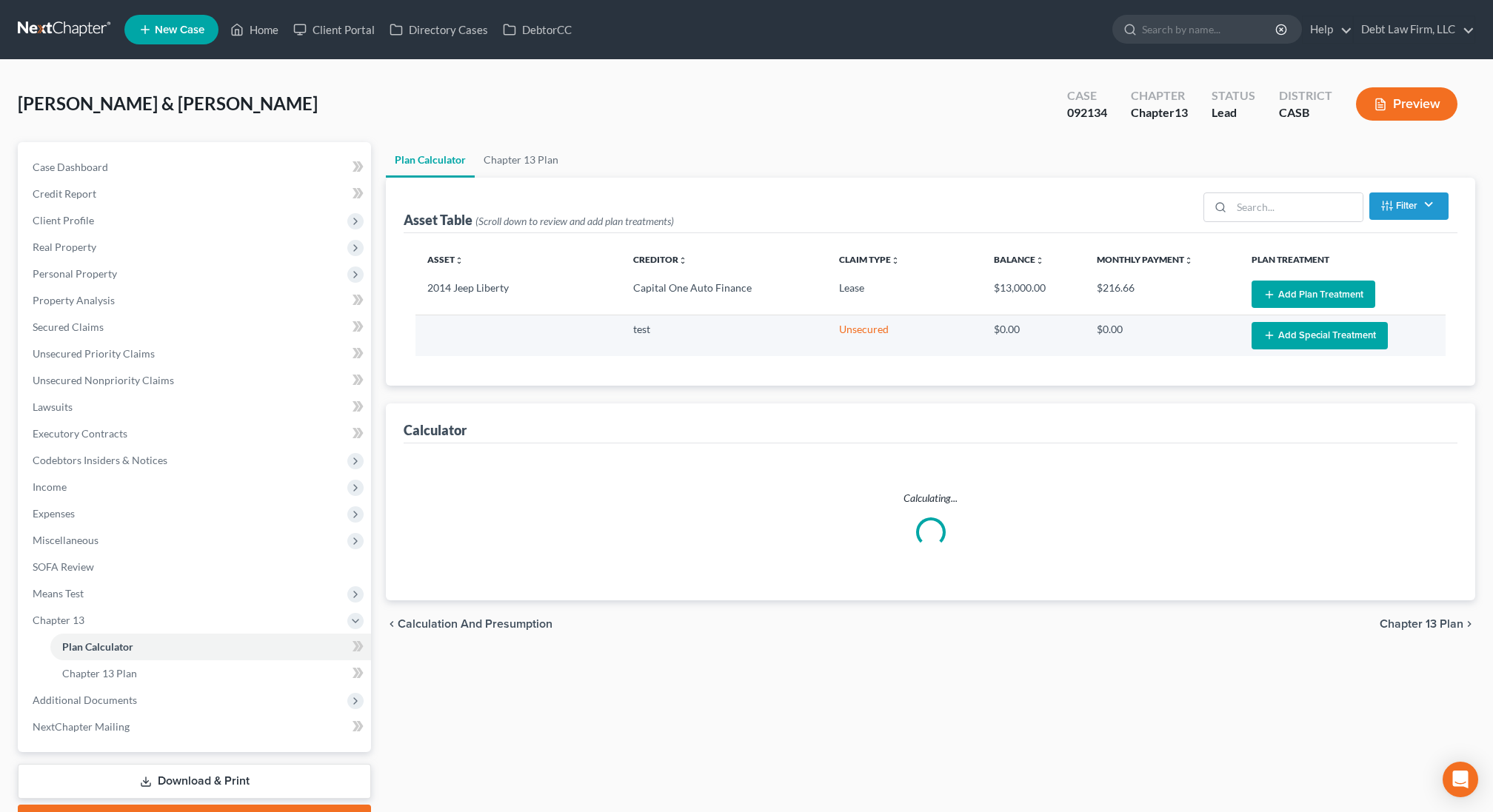
select select "59"
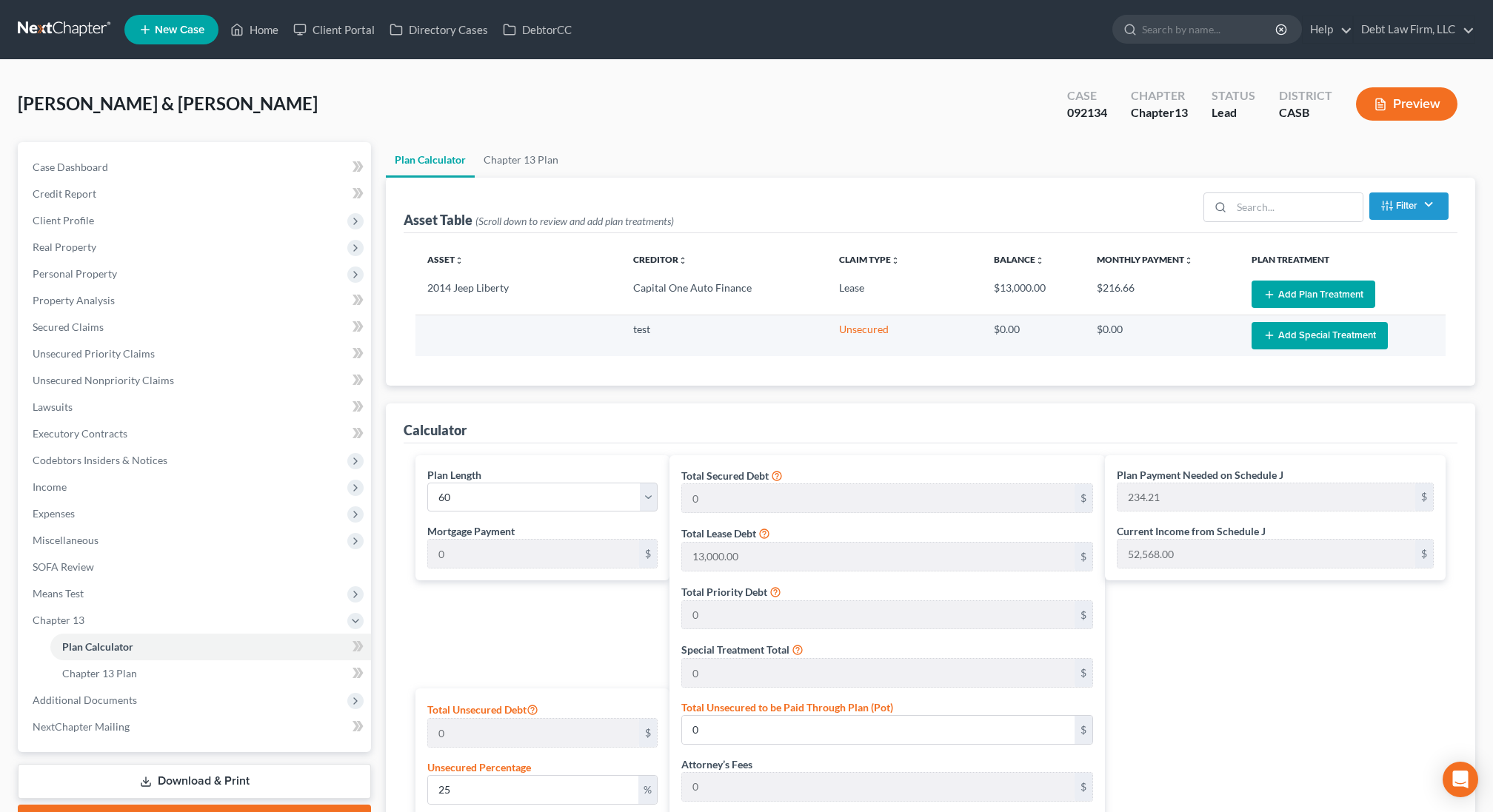
click at [1285, 334] on button "Add Special Treatment" at bounding box center [1319, 335] width 136 height 28
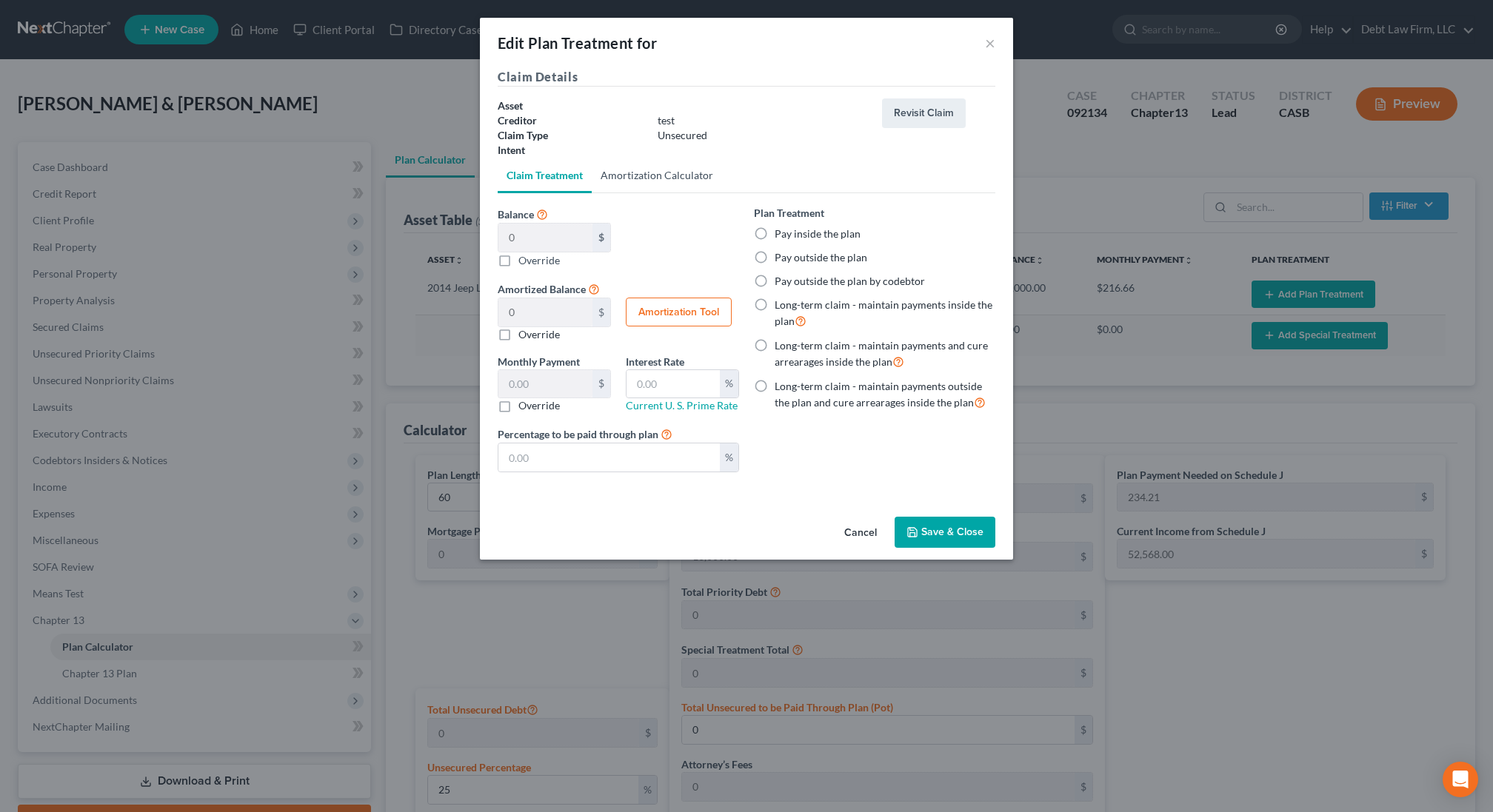
click at [666, 170] on link "Amortization Calculator" at bounding box center [657, 175] width 131 height 35
type input "0"
type input "60"
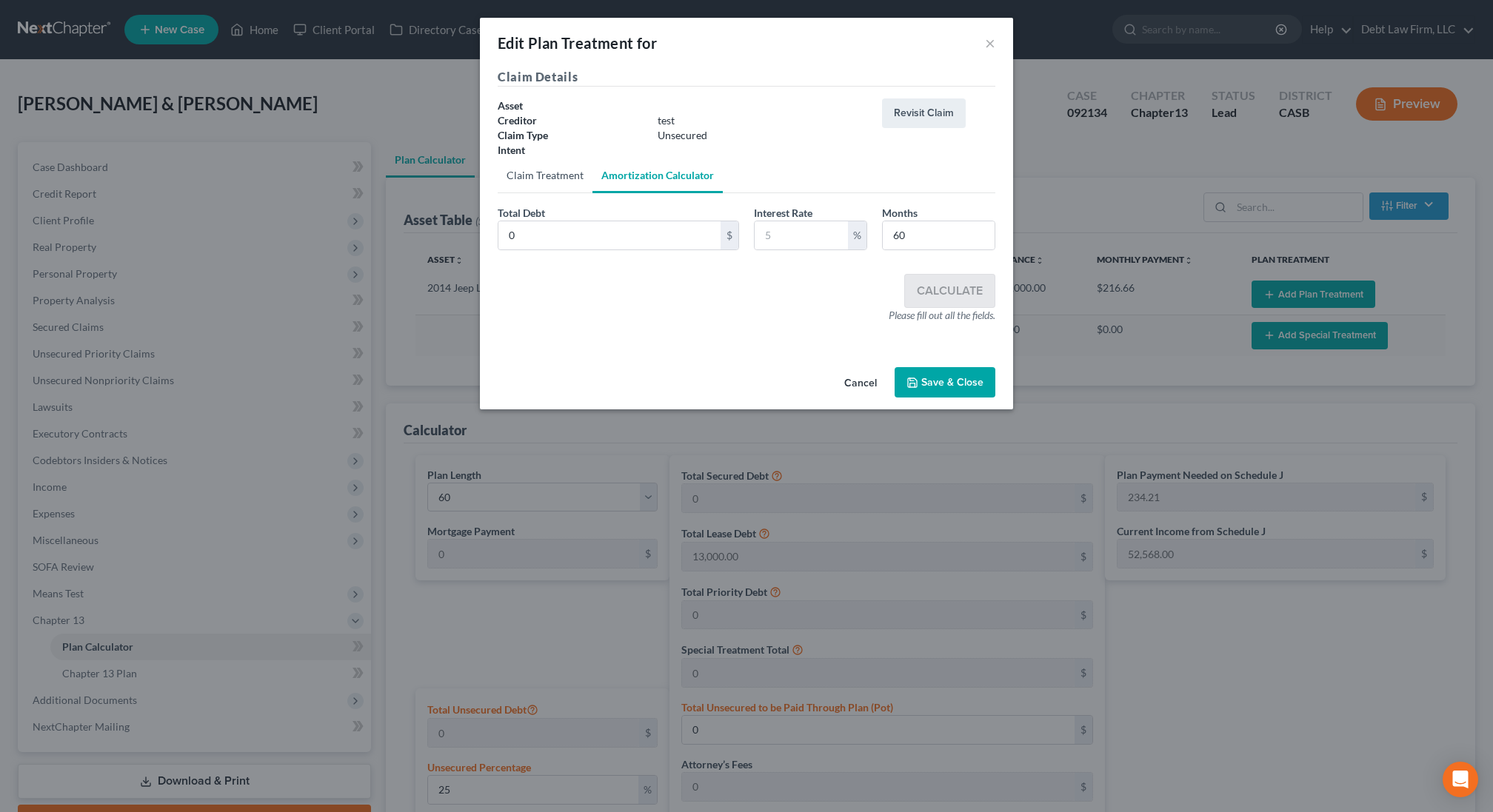
click at [541, 182] on link "Claim Treatment" at bounding box center [545, 175] width 94 height 35
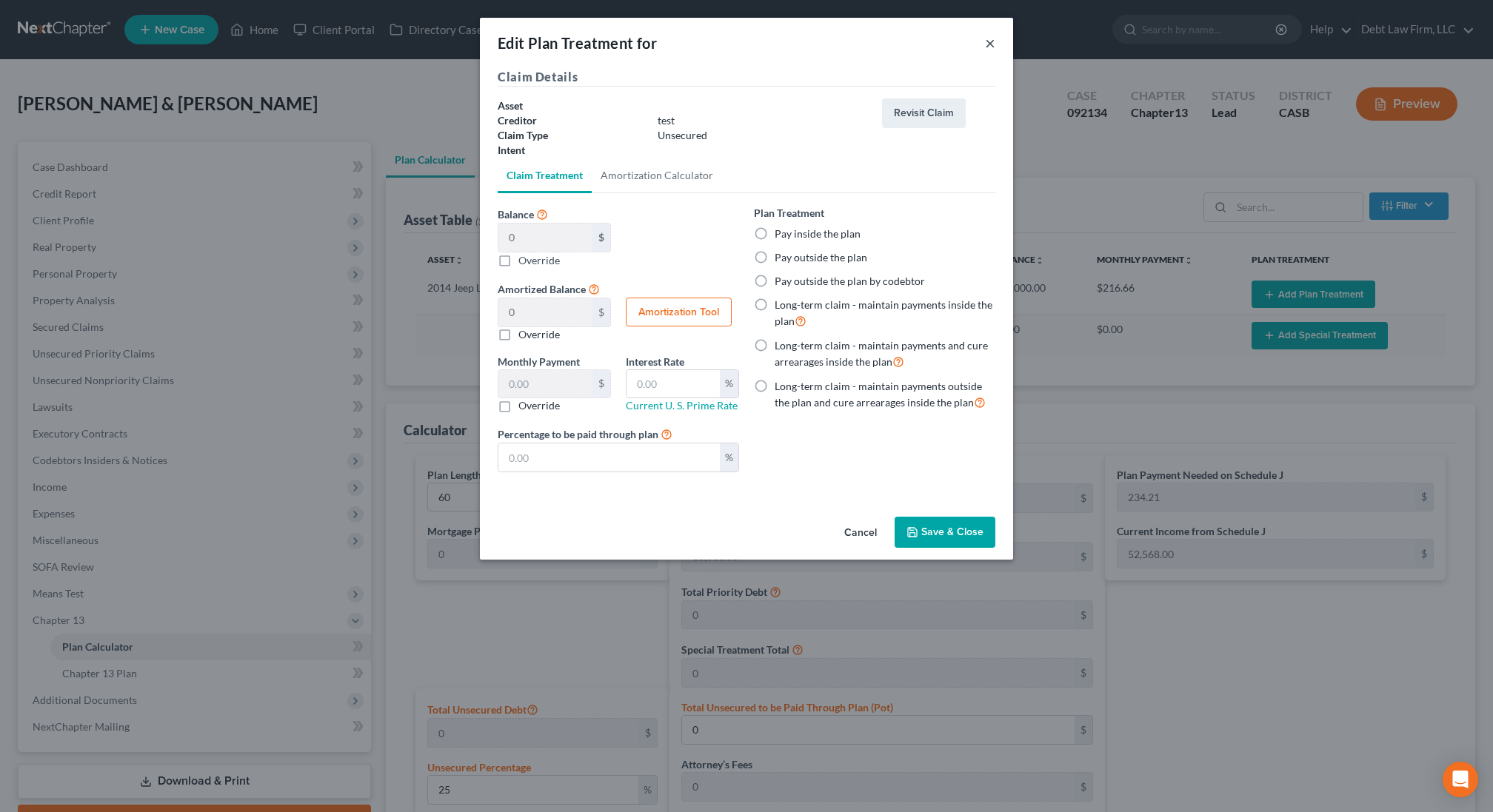
click at [989, 44] on button "×" at bounding box center [990, 42] width 10 height 18
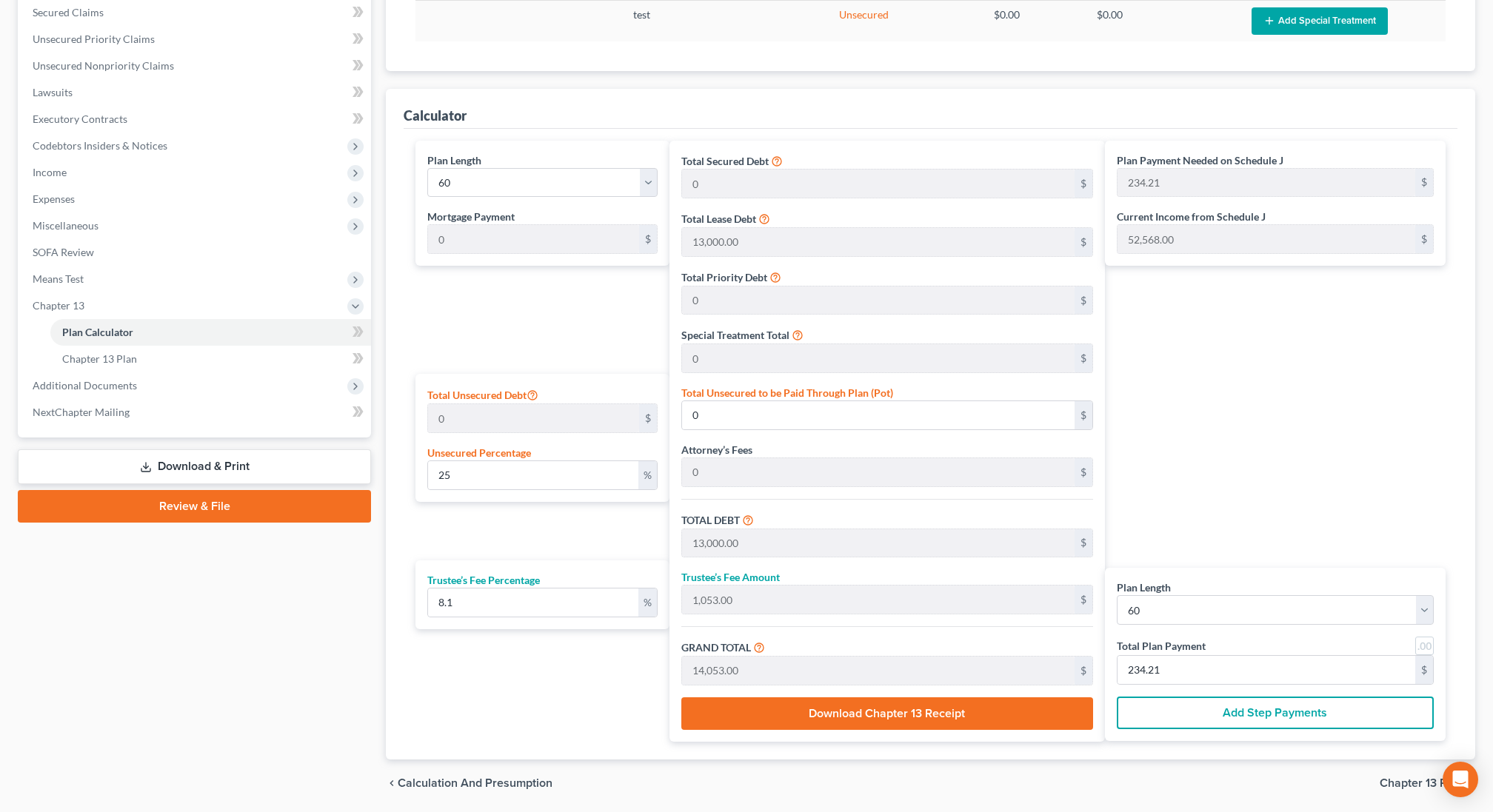
scroll to position [330, 0]
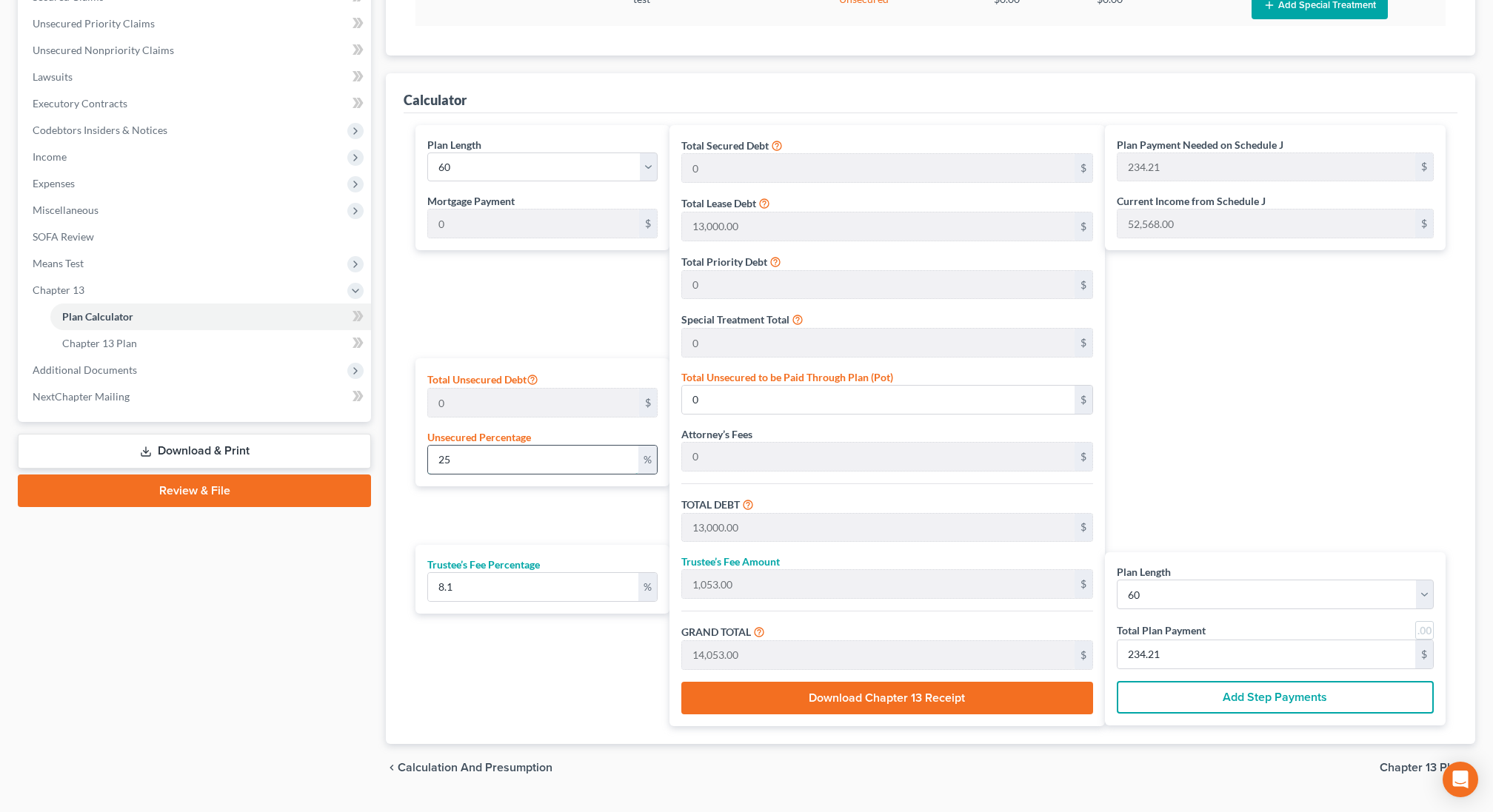
click at [501, 457] on input "25" at bounding box center [533, 460] width 210 height 28
type input "100"
click at [516, 495] on div "Plan Length 1 2 3 4 5 6 7 8 9 10 11 12 13 14 15 16 17 18 19 20 21 22 23 24 25 2…" at bounding box center [539, 426] width 261 height 601
click at [513, 437] on label "Unsecured Percentage" at bounding box center [479, 437] width 104 height 16
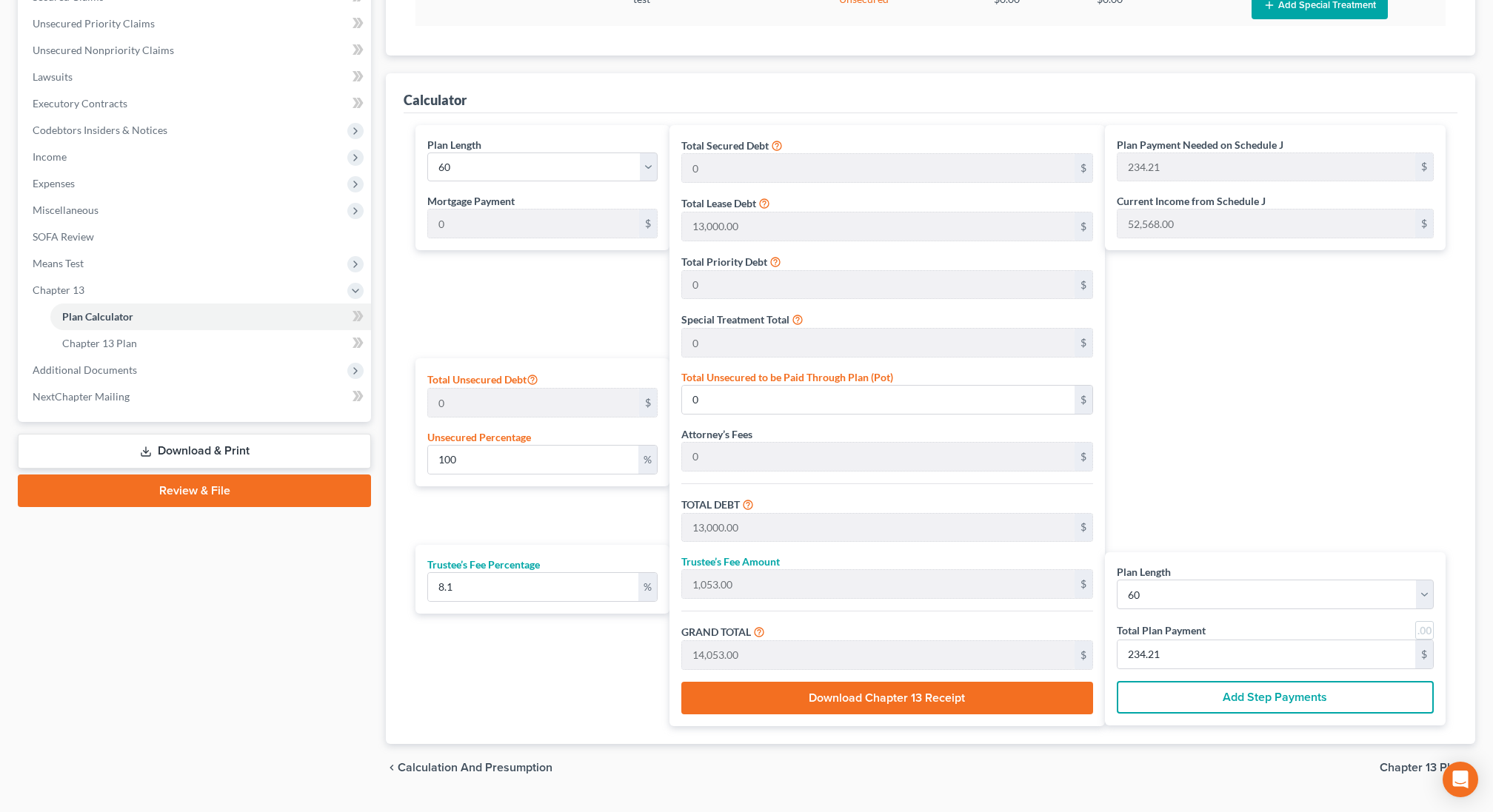
click at [513, 439] on label "Unsecured Percentage" at bounding box center [479, 437] width 104 height 16
click at [499, 459] on input "100" at bounding box center [533, 460] width 210 height 28
click at [498, 457] on input "text" at bounding box center [533, 460] width 210 height 28
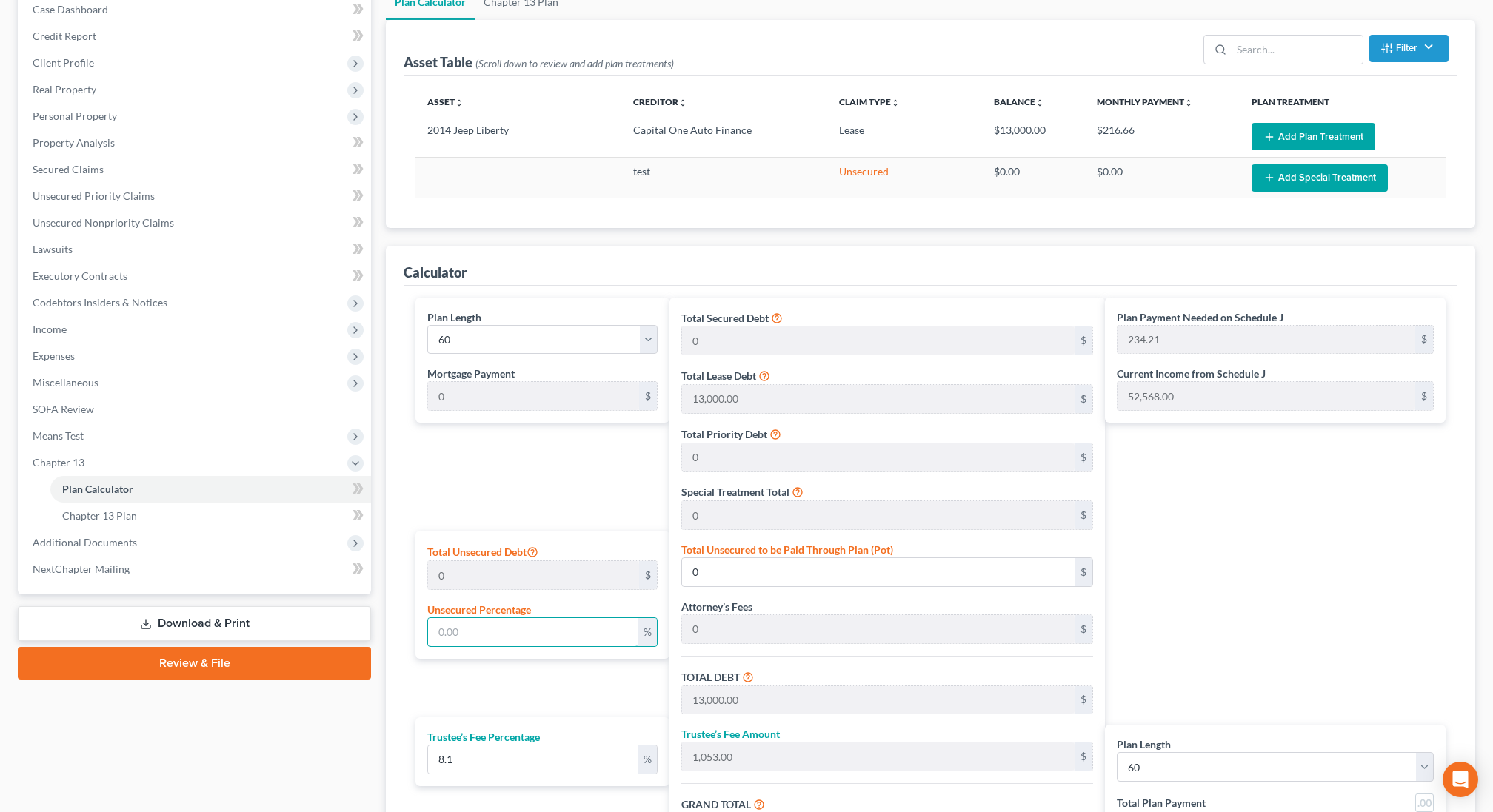
scroll to position [0, 0]
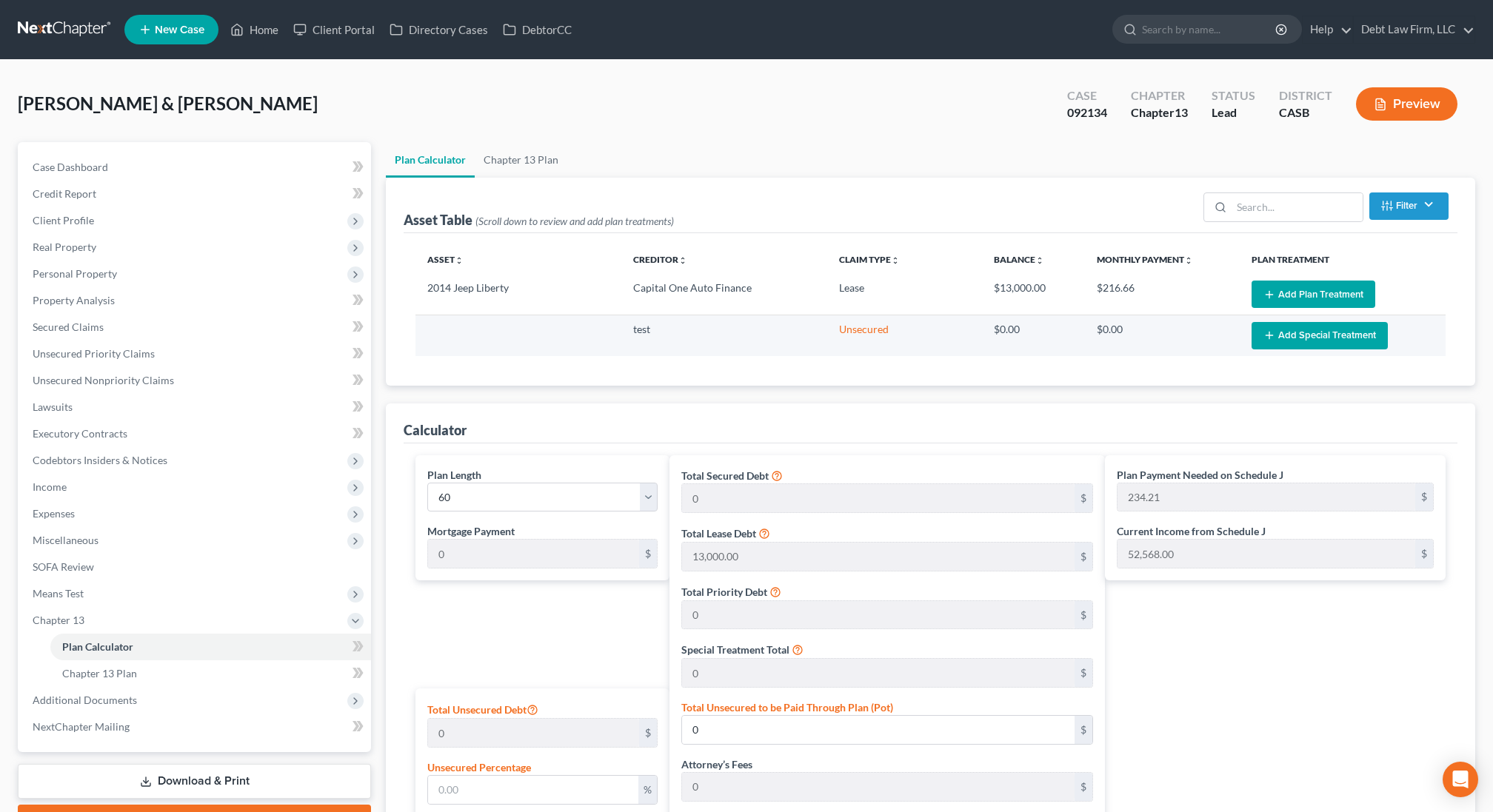
click at [1290, 327] on button "Add Special Treatment" at bounding box center [1319, 335] width 136 height 28
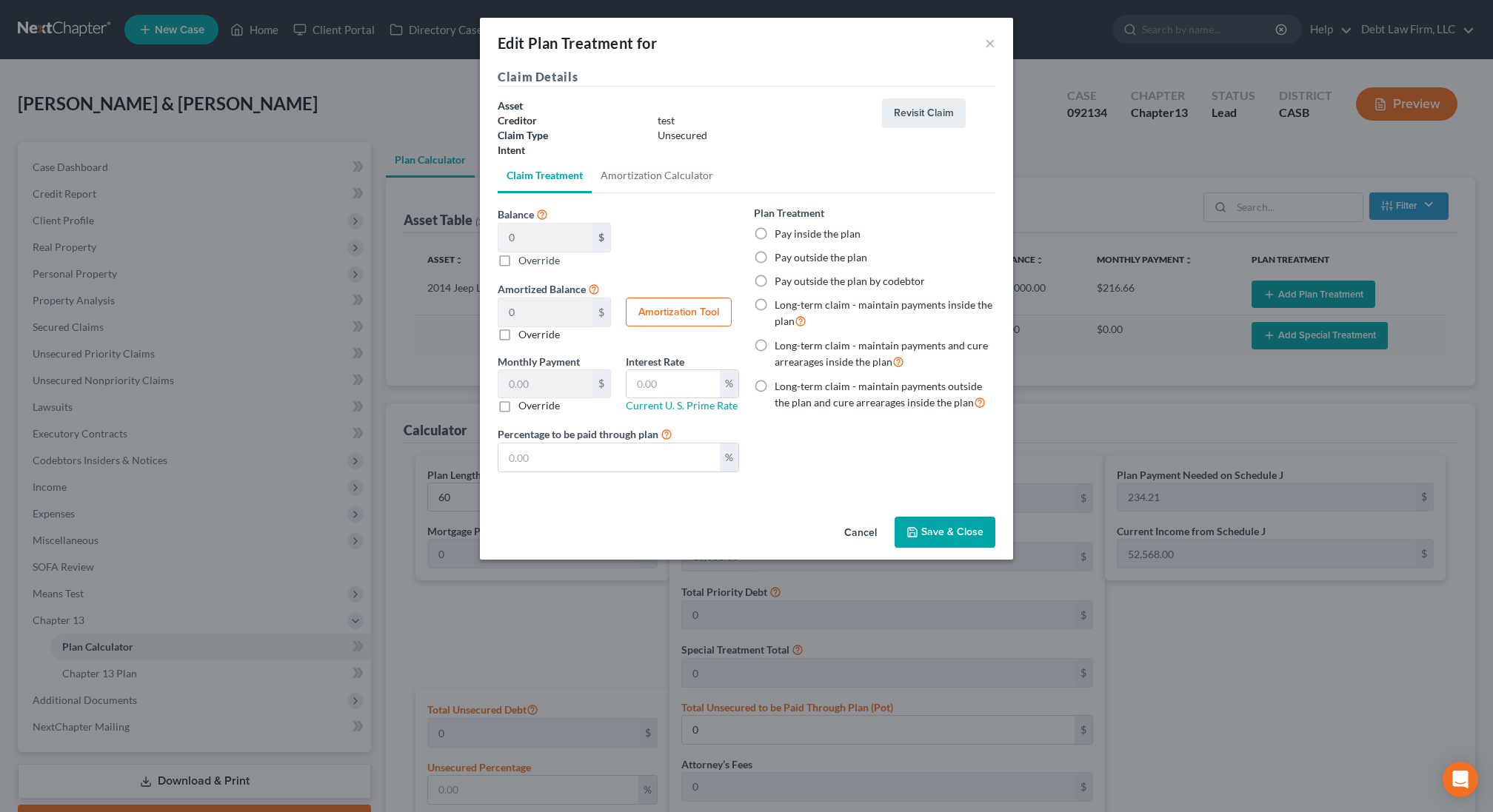
click at [660, 262] on div "Balance 0 $ $ Override Amortized Balance 0 $ $ Override Amortization Tool" at bounding box center [619, 279] width 257 height 149
click at [623, 461] on input "text" at bounding box center [608, 458] width 221 height 28
click at [988, 40] on button "×" at bounding box center [990, 42] width 10 height 18
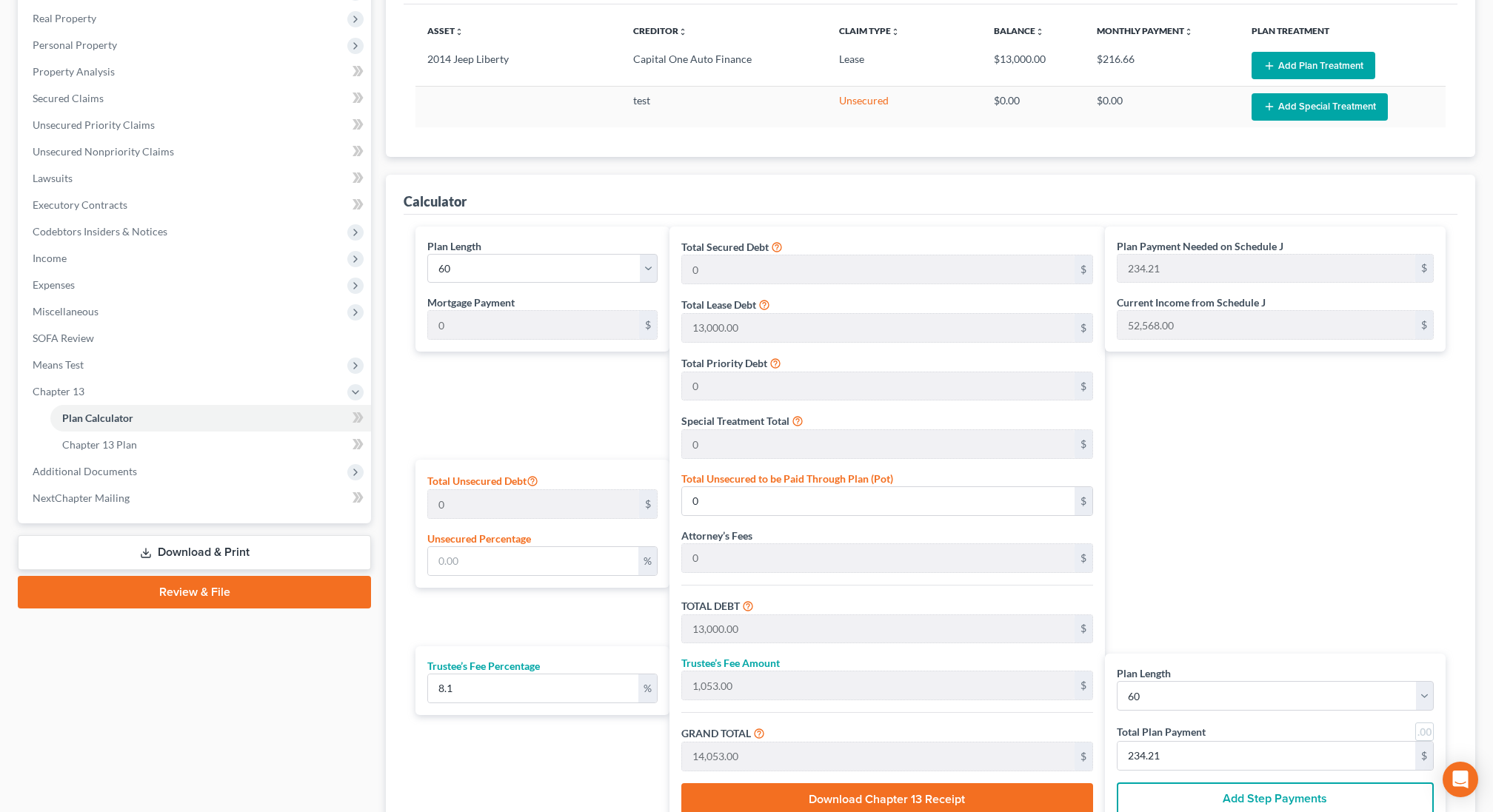
scroll to position [235, 0]
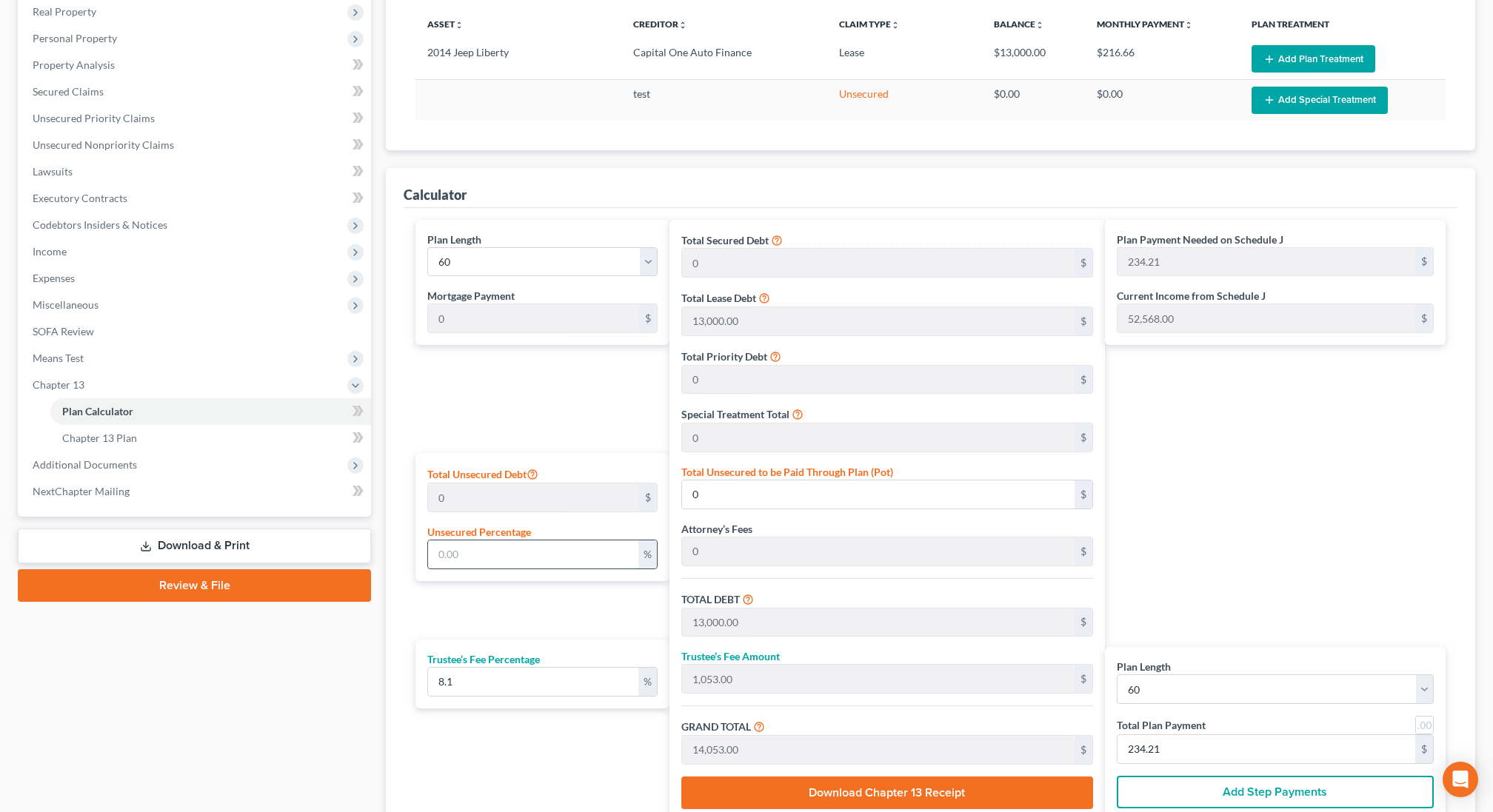
click at [526, 561] on input "text" at bounding box center [533, 555] width 210 height 28
type input "100"
click at [512, 408] on div "Plan Length 1 2 3 4 5 6 7 8 9 10 11 12 13 14 15 16 17 18 19 20 21 22 23 24 25 2…" at bounding box center [539, 520] width 261 height 601
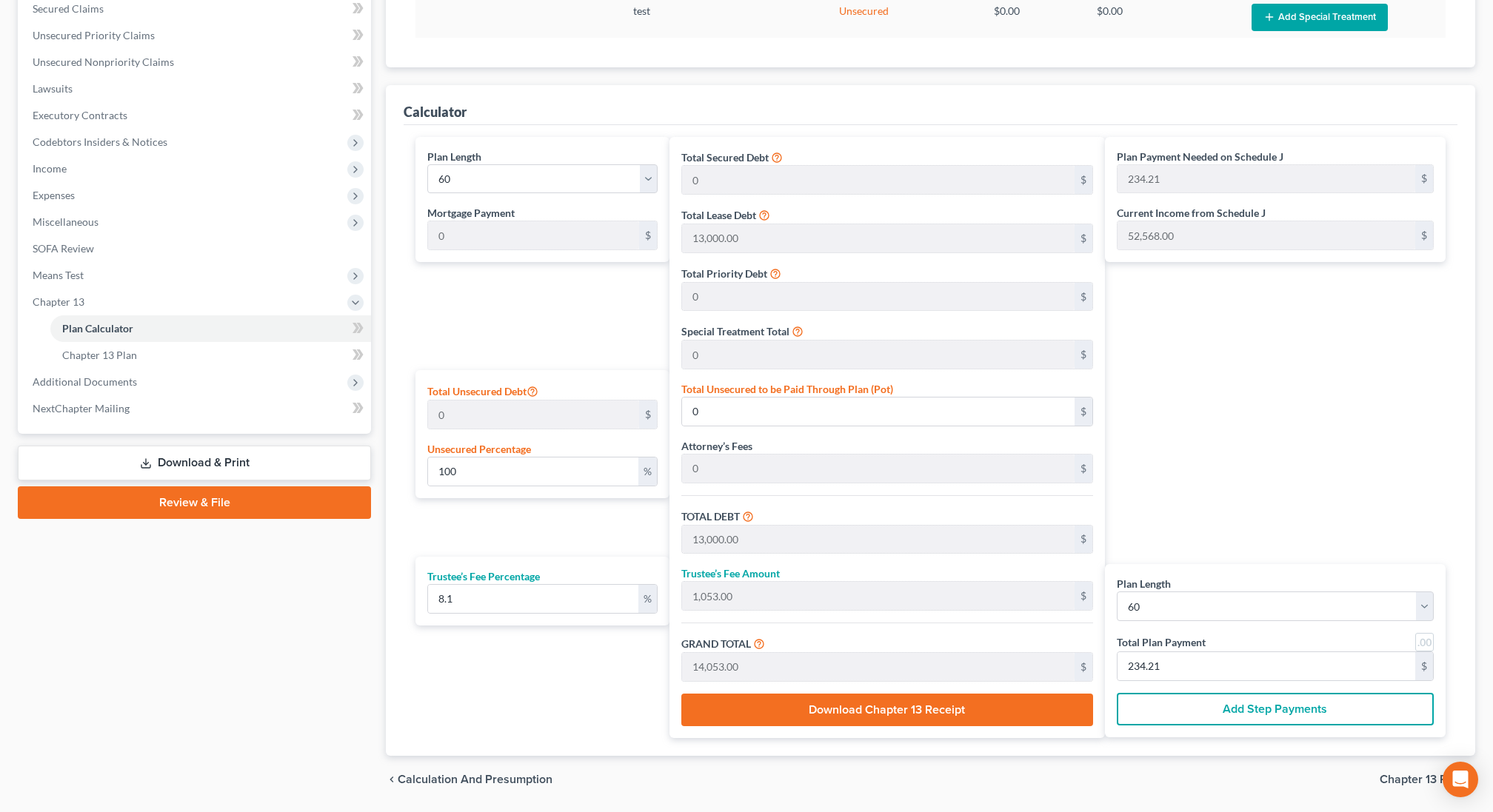
scroll to position [361, 0]
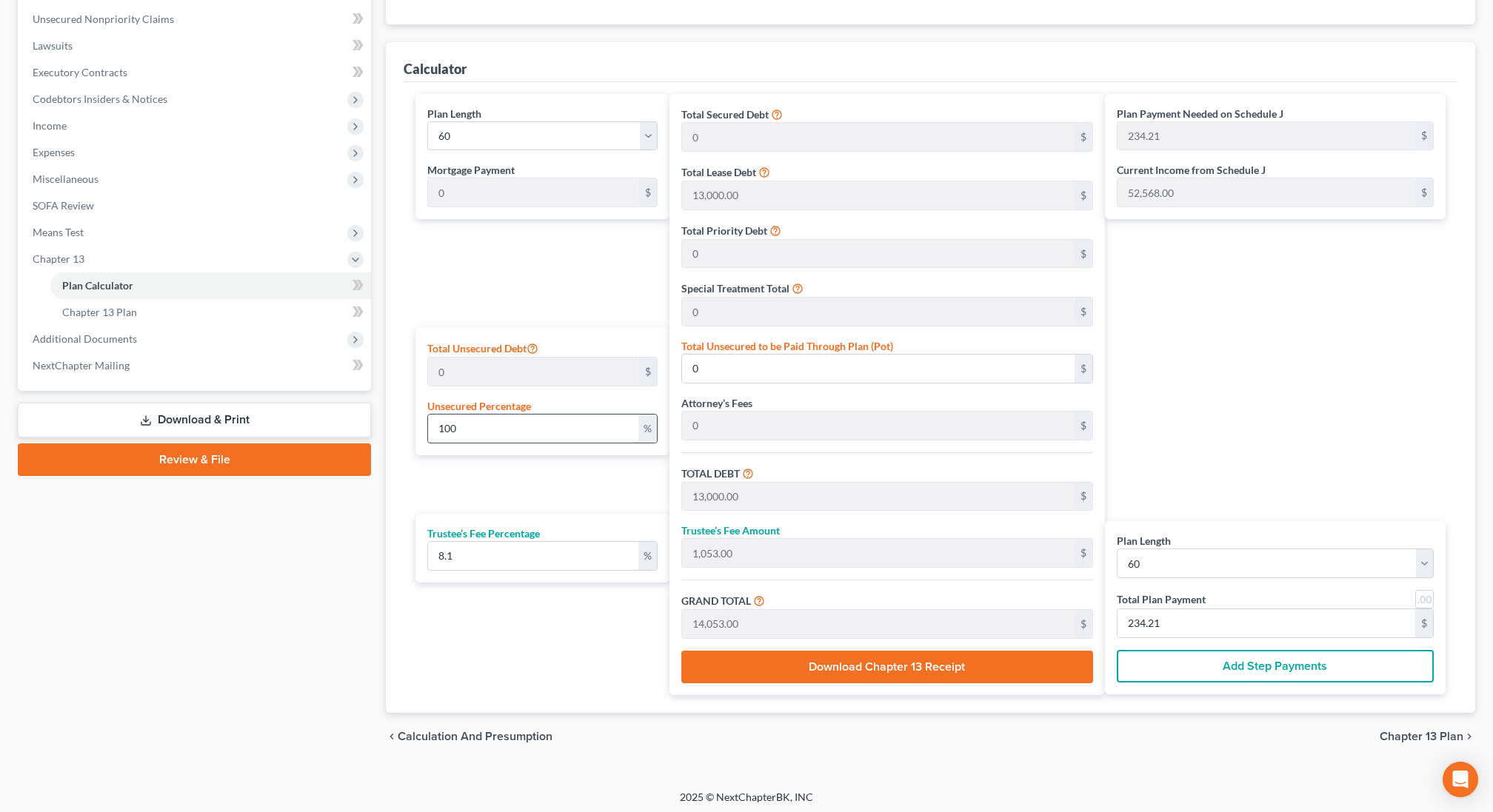
click at [496, 424] on input "100" at bounding box center [533, 429] width 210 height 28
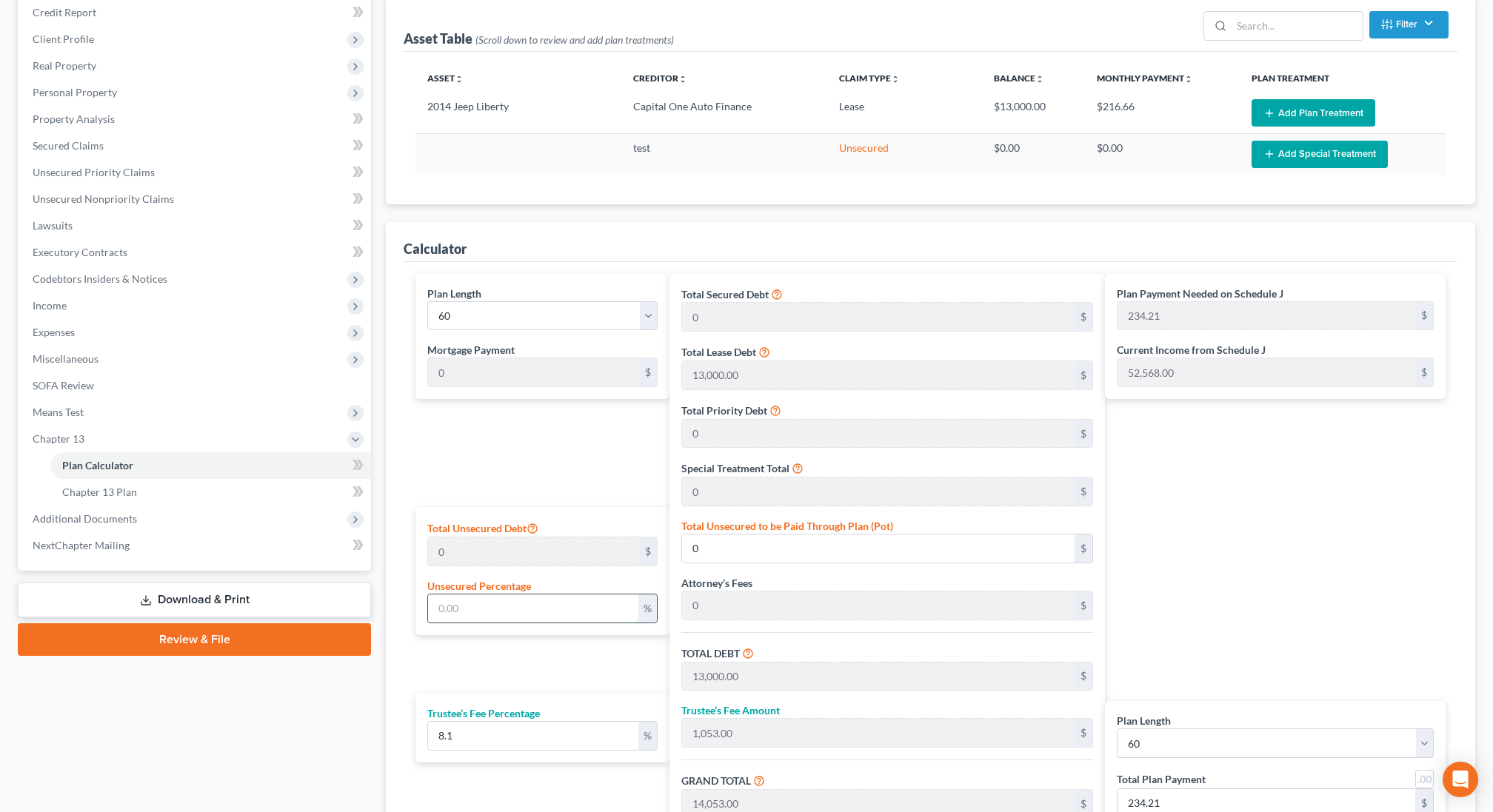
scroll to position [181, 0]
